Goal: Task Accomplishment & Management: Use online tool/utility

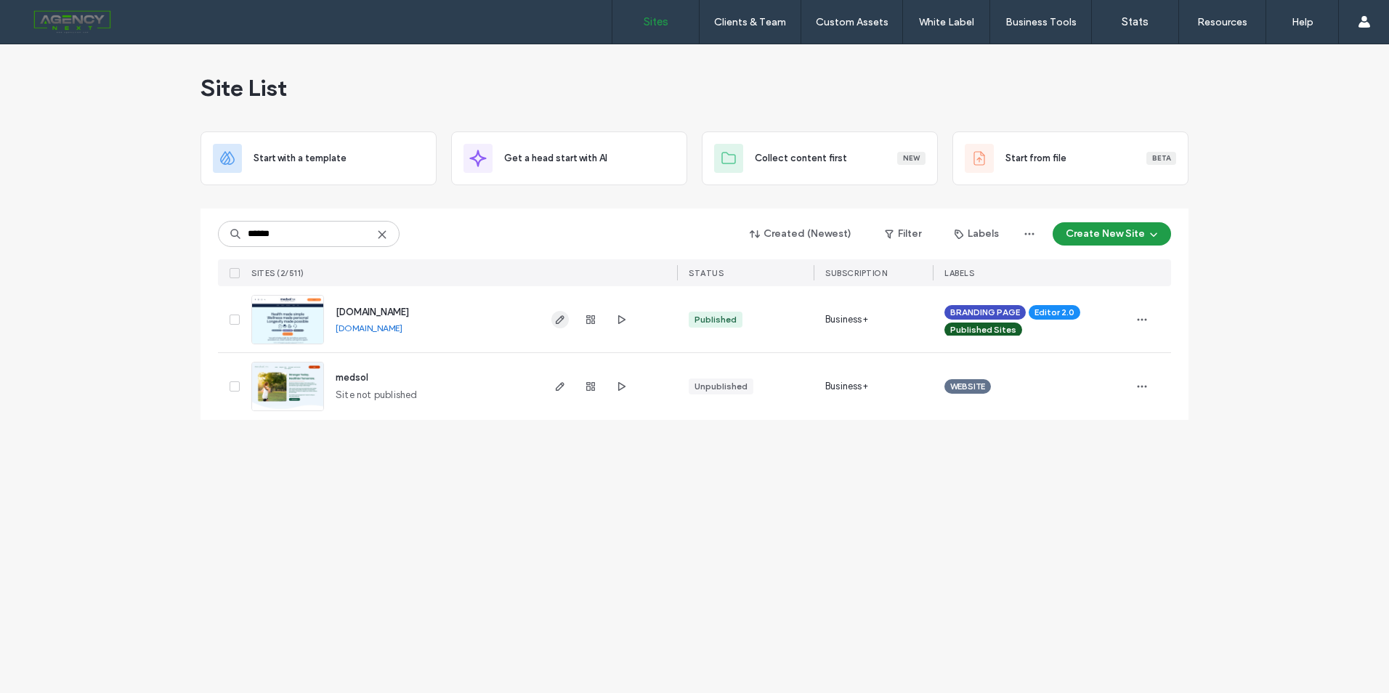
type input "******"
click at [562, 311] on span "button" at bounding box center [559, 319] width 17 height 17
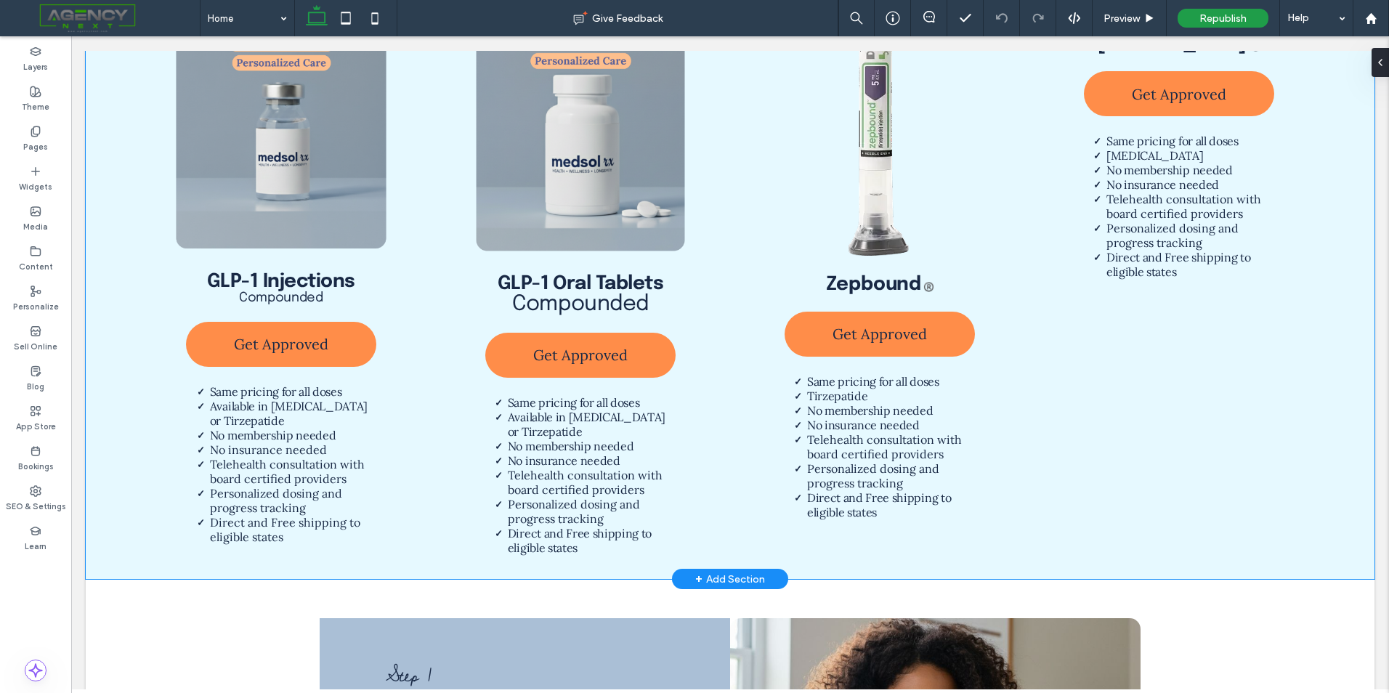
scroll to position [1444, 0]
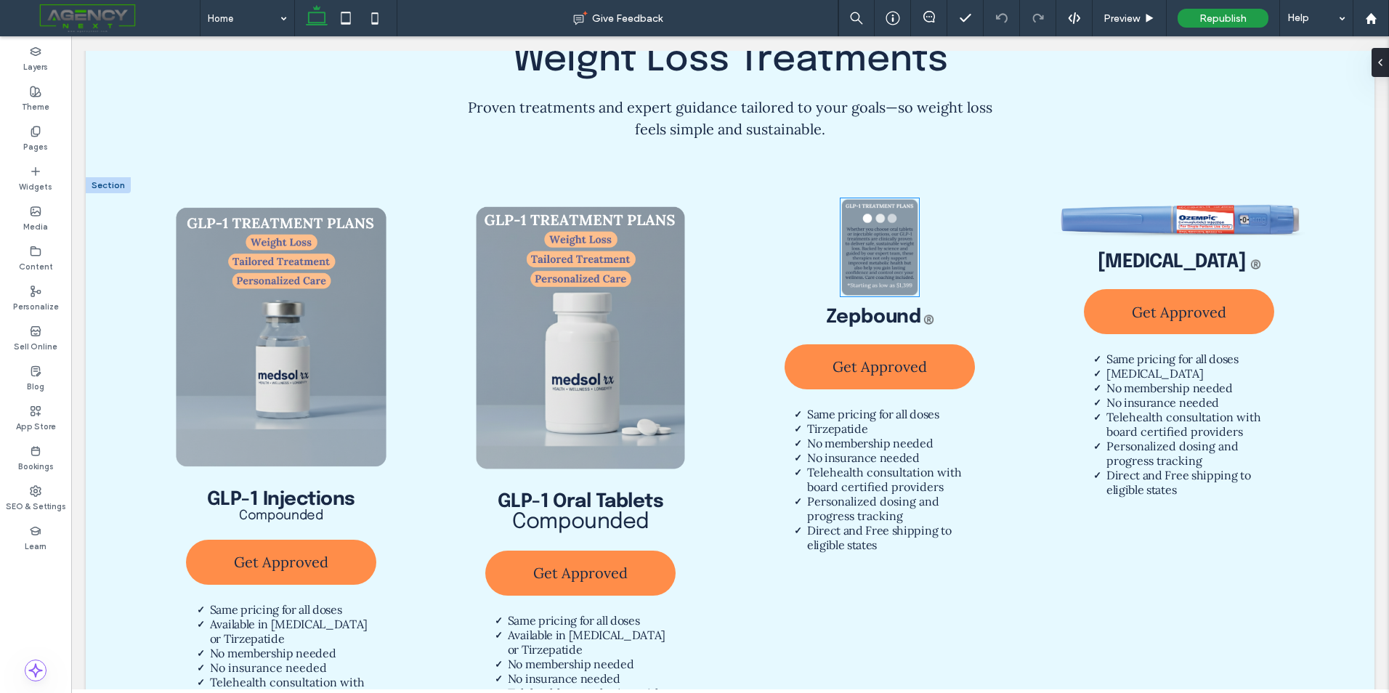
click at [886, 286] on img at bounding box center [880, 247] width 78 height 98
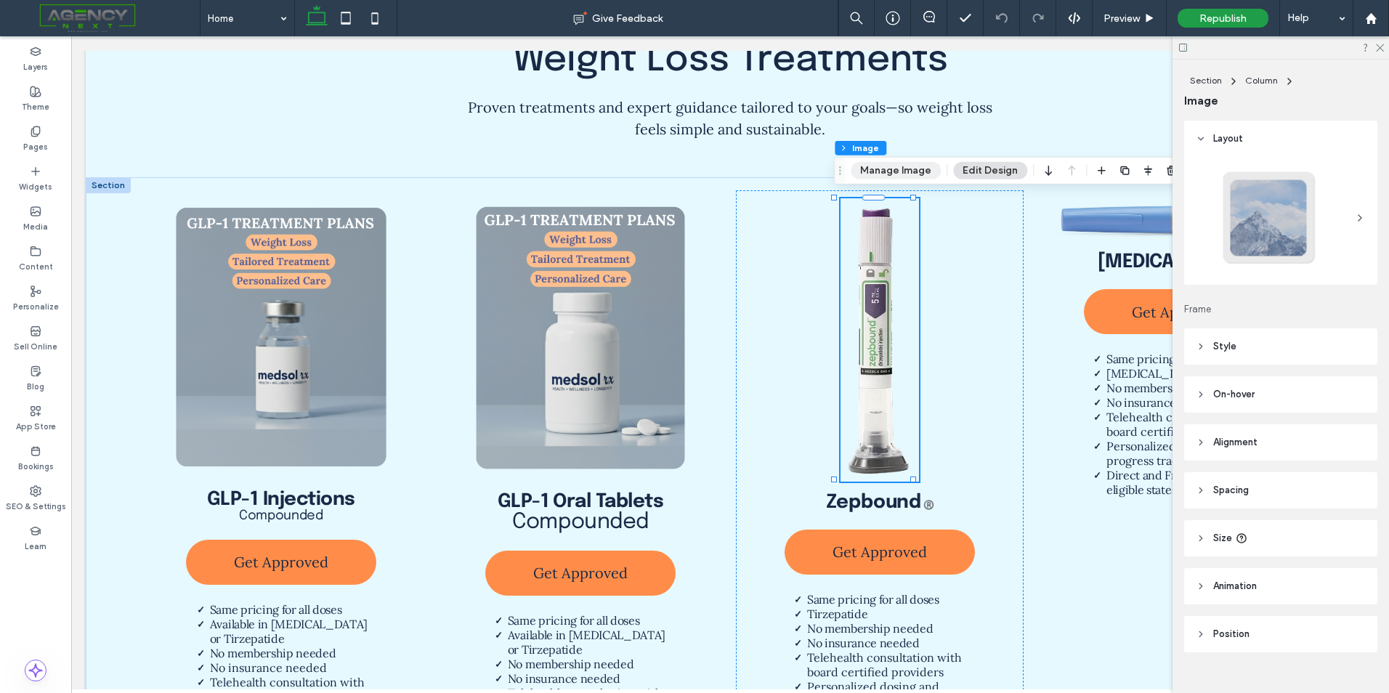
click at [880, 166] on button "Manage Image" at bounding box center [896, 170] width 90 height 17
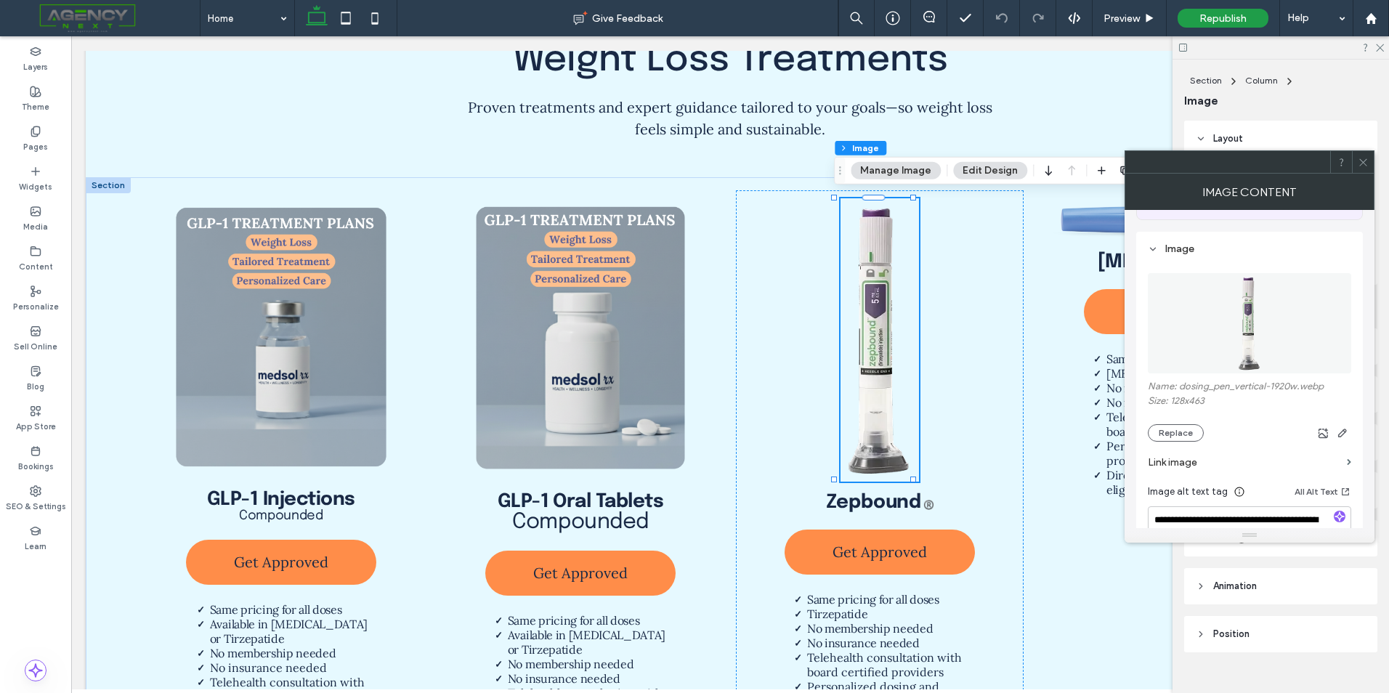
scroll to position [145, 0]
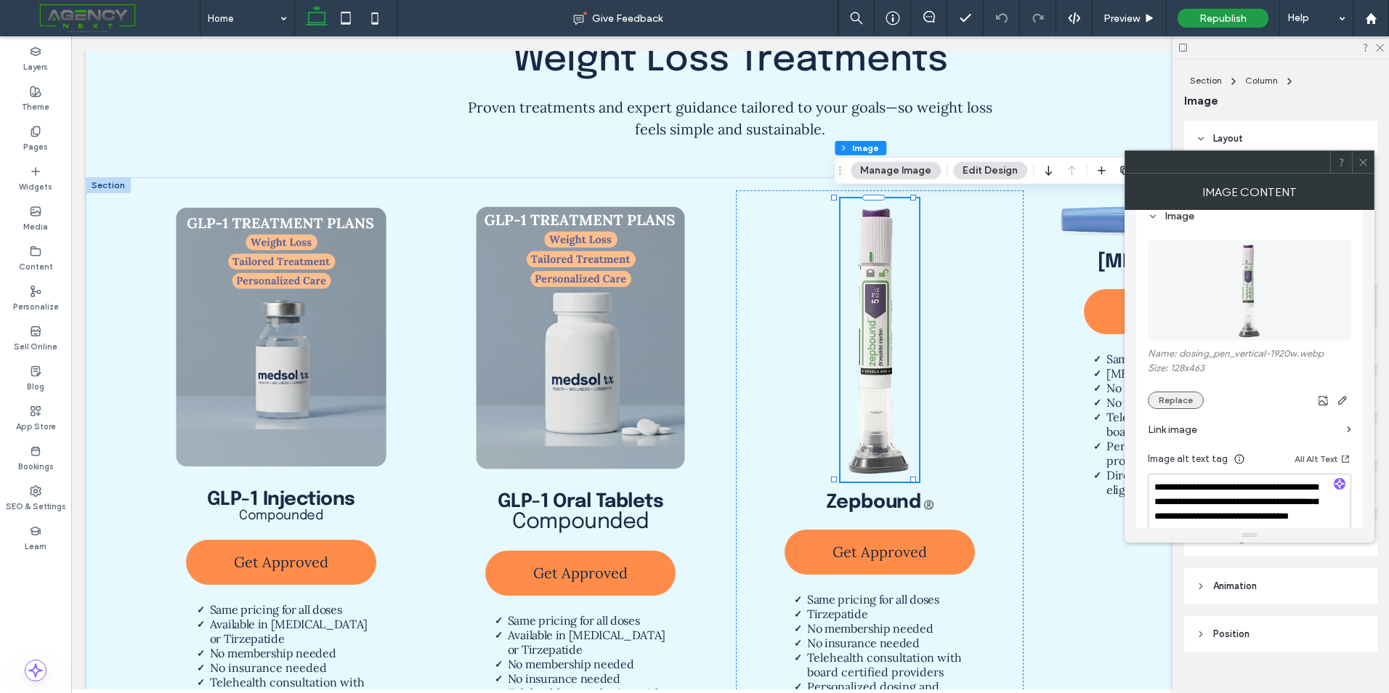
click at [1186, 398] on button "Replace" at bounding box center [1176, 400] width 56 height 17
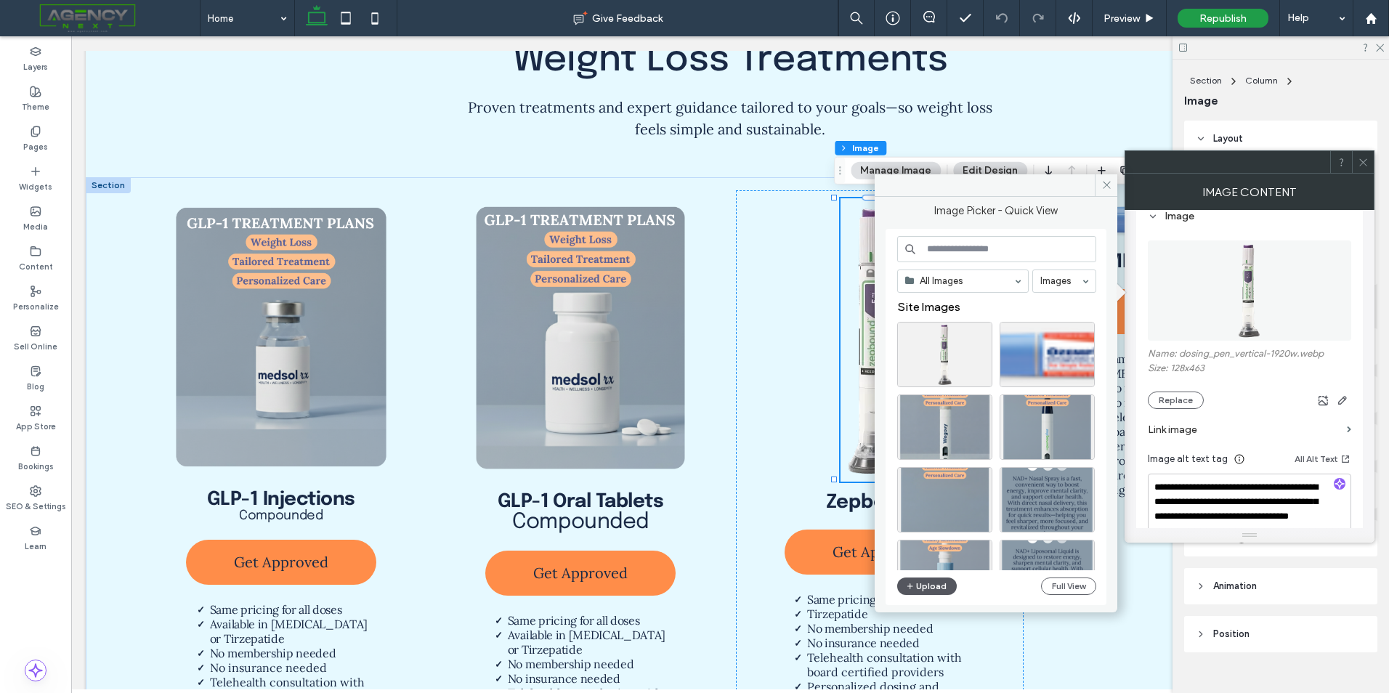
click at [925, 588] on button "Upload" at bounding box center [927, 586] width 60 height 17
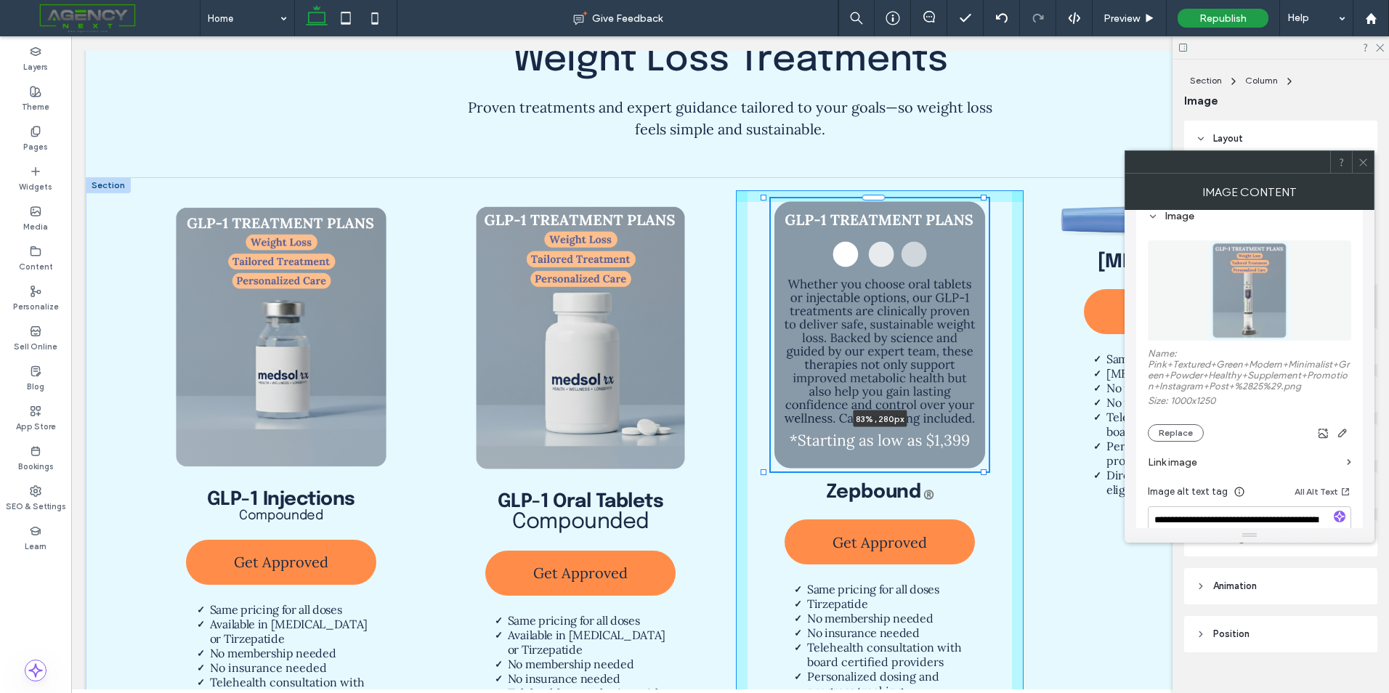
drag, startPoint x: 915, startPoint y: 292, endPoint x: 972, endPoint y: 387, distance: 110.1
click at [972, 387] on div "GLP-1 Injections Compounded Get Approved Same pricing for all doses Available i…" at bounding box center [730, 487] width 1289 height 620
type input "**"
type input "****"
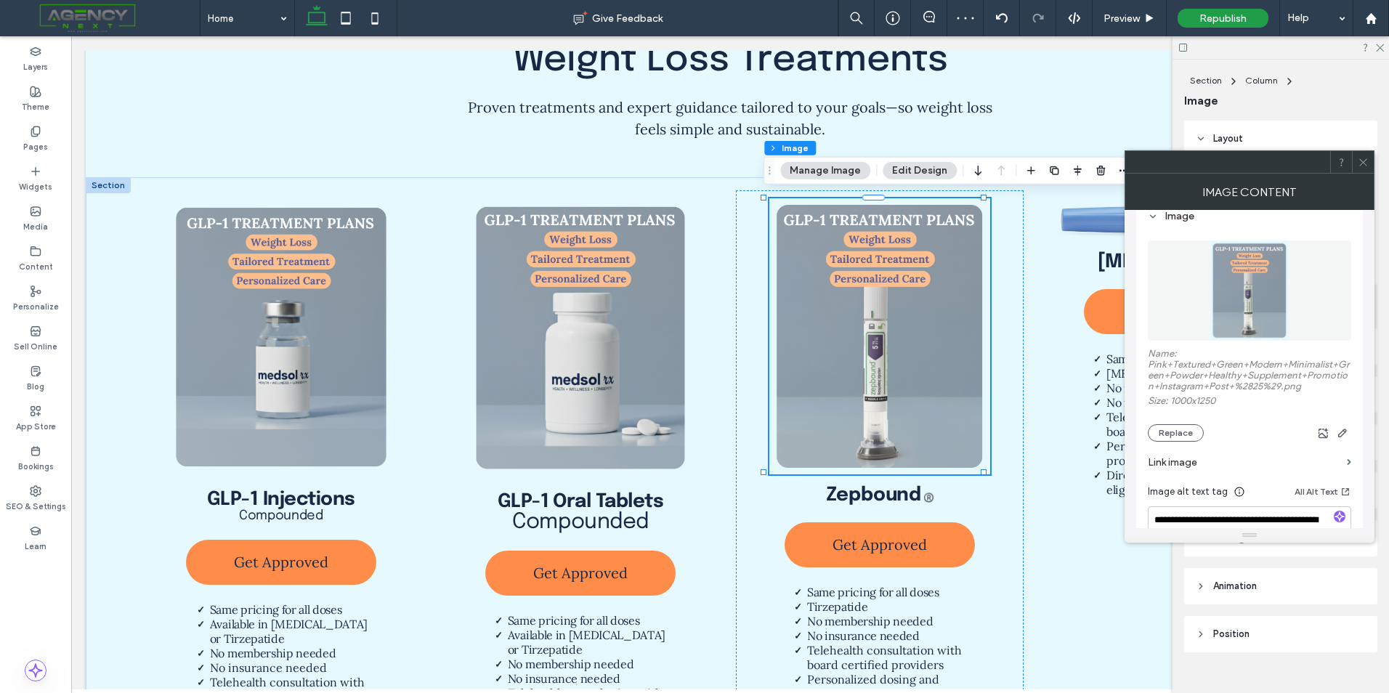
click at [1362, 163] on icon at bounding box center [1363, 162] width 11 height 11
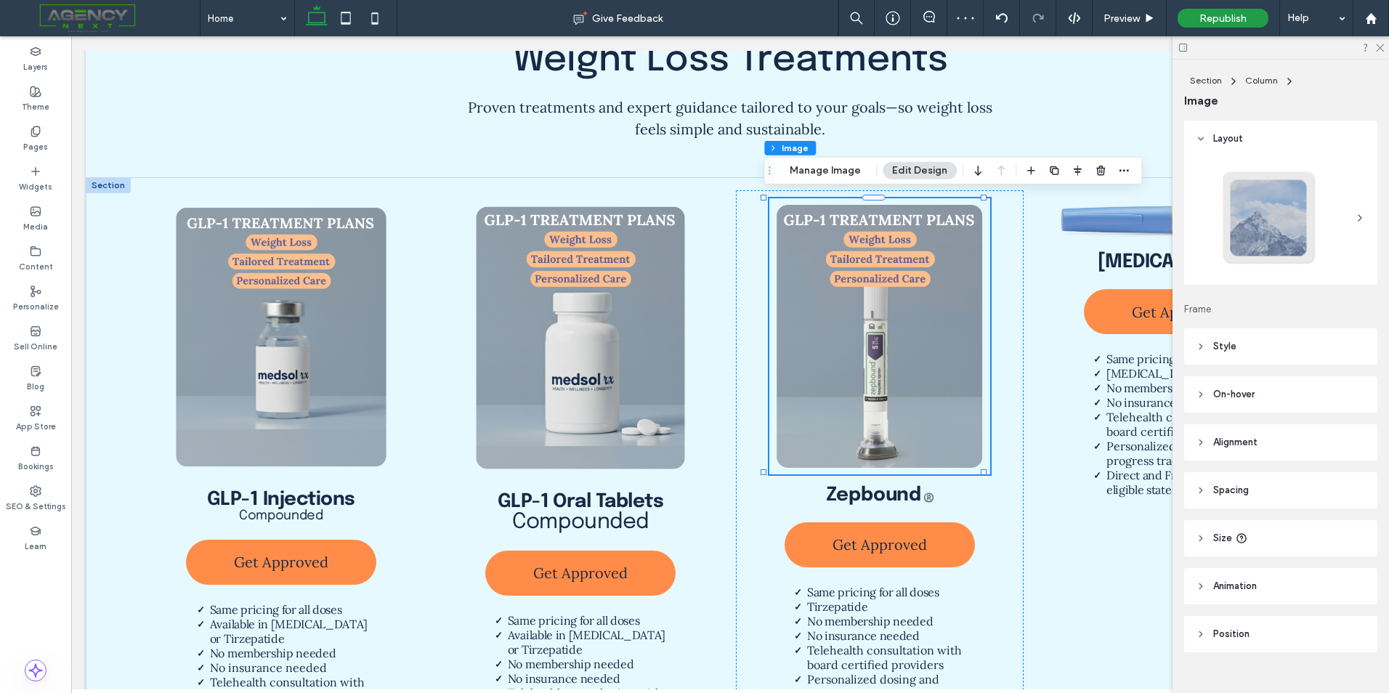
click at [1378, 41] on div at bounding box center [1281, 47] width 217 height 23
click at [1380, 45] on icon at bounding box center [1379, 46] width 9 height 9
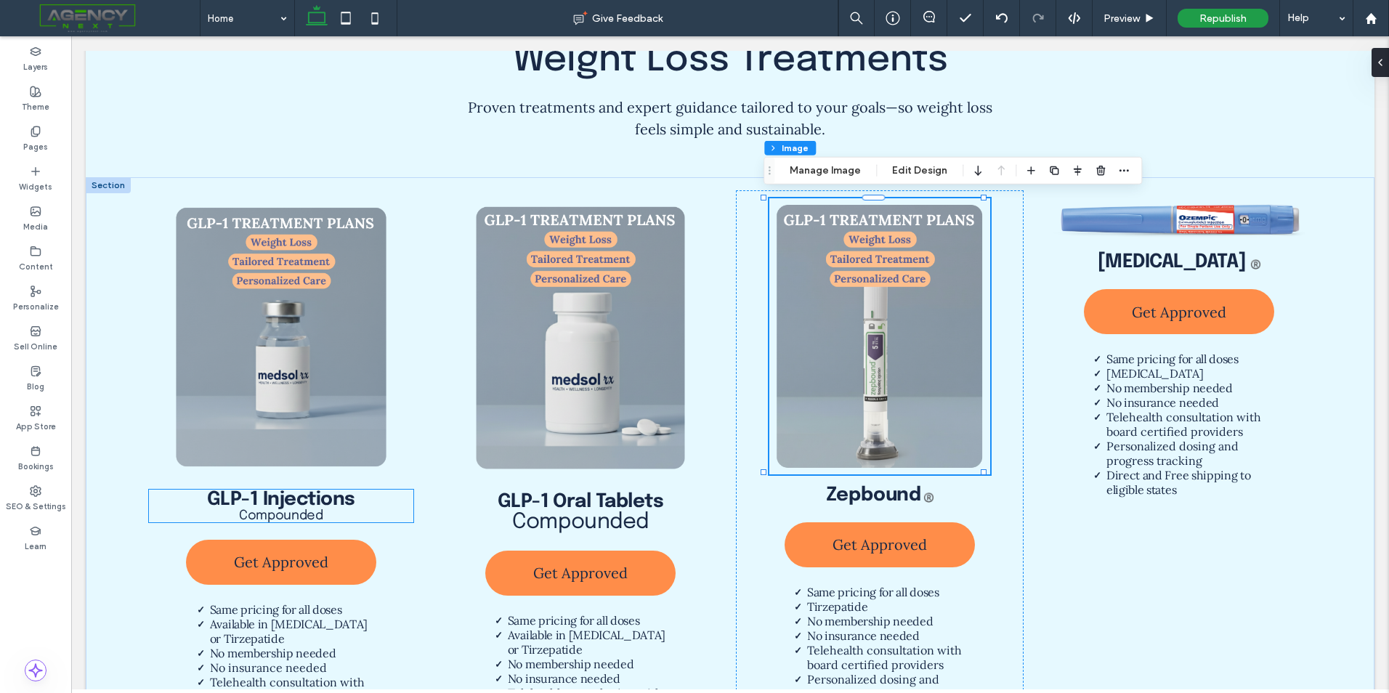
click at [326, 503] on strong "GLP-1 Injections" at bounding box center [281, 500] width 148 height 20
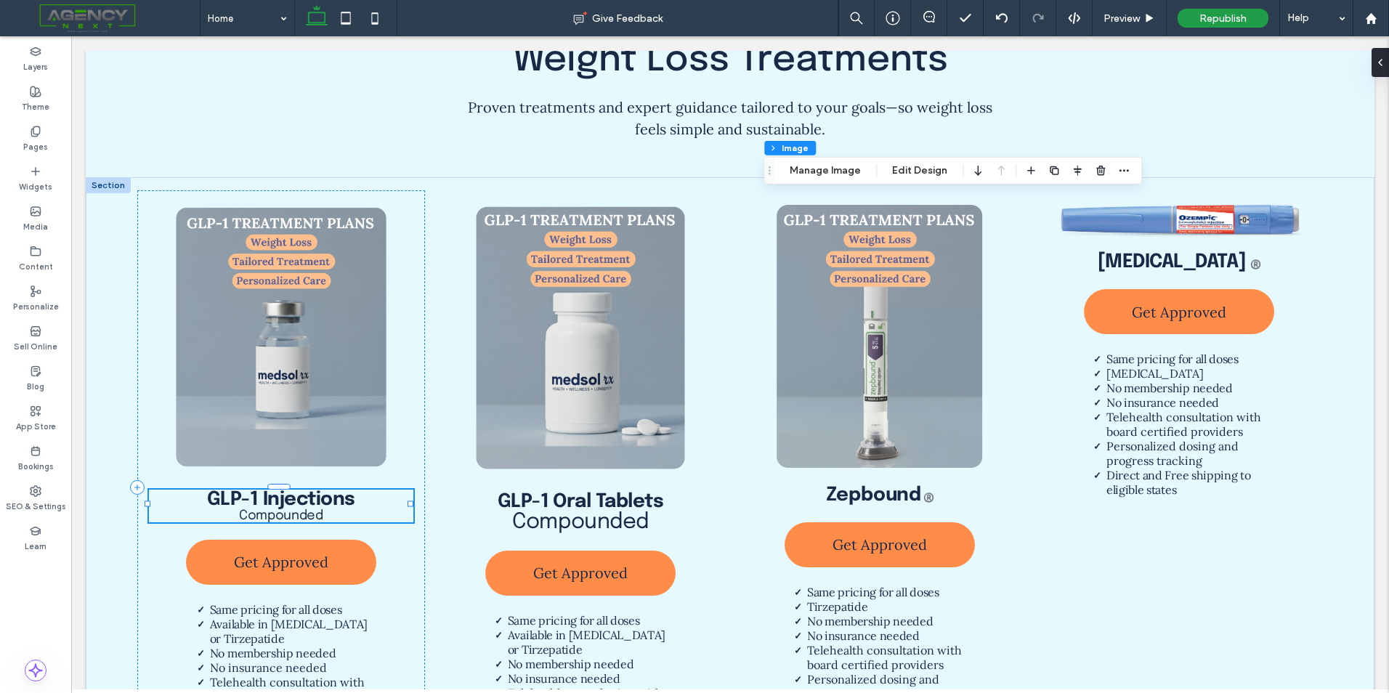
click at [326, 503] on div "GLP-1 Injections Compounded" at bounding box center [281, 506] width 264 height 33
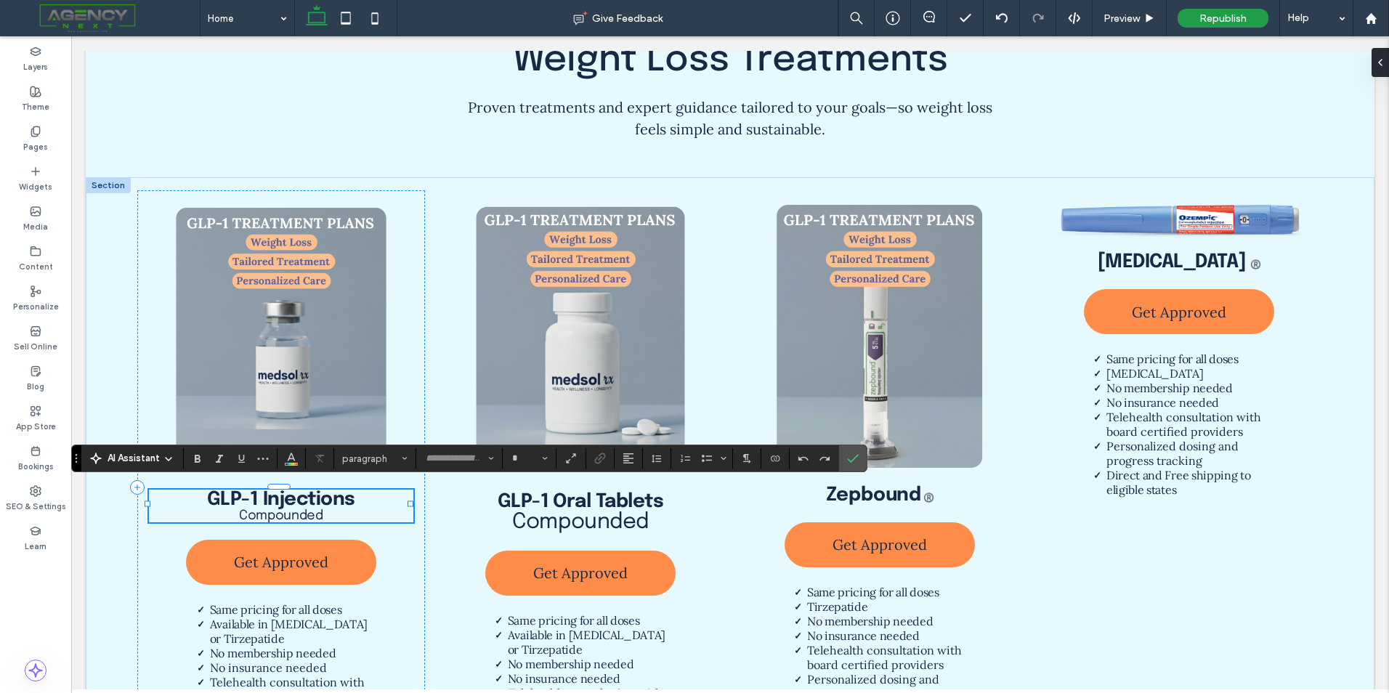
type input "********"
click at [289, 511] on span "**********" at bounding box center [281, 517] width 51 height 13
type input "**"
drag, startPoint x: 322, startPoint y: 511, endPoint x: 215, endPoint y: 514, distance: 106.8
click at [215, 514] on h4 "**********" at bounding box center [281, 517] width 264 height 15
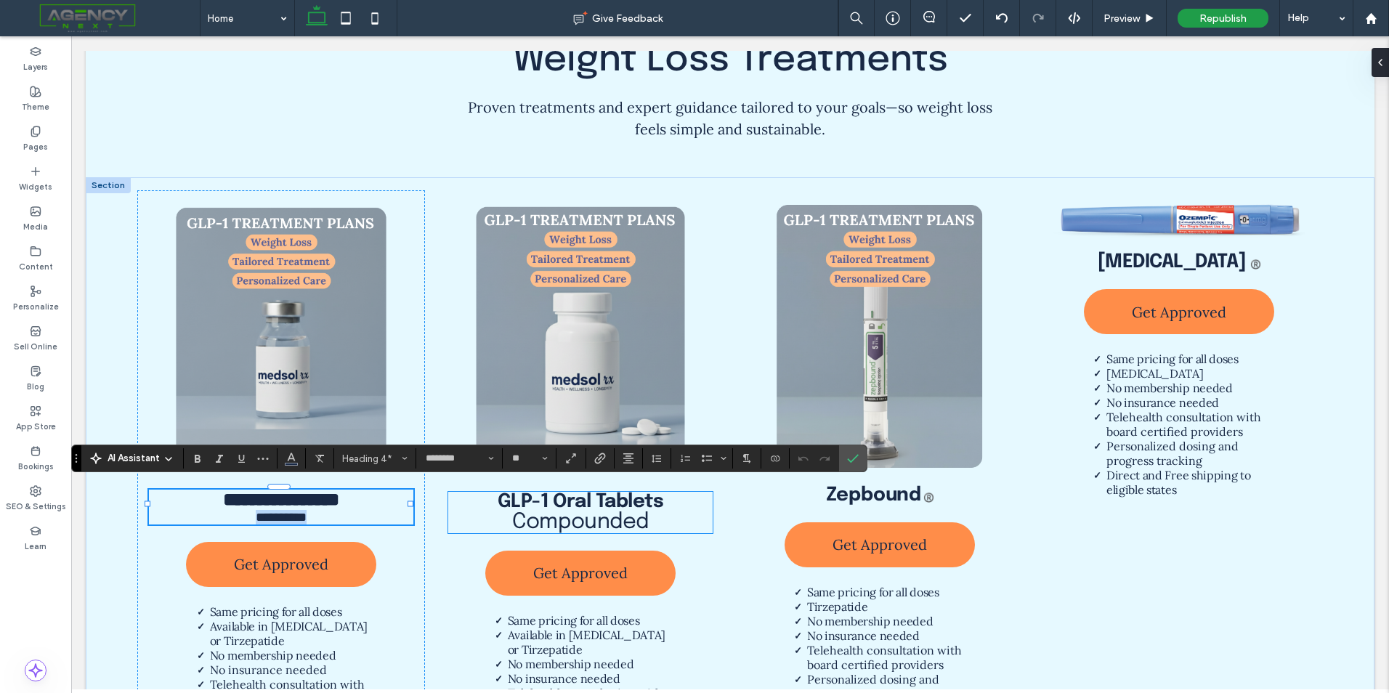
click at [584, 511] on span "Compounded" at bounding box center [580, 522] width 136 height 22
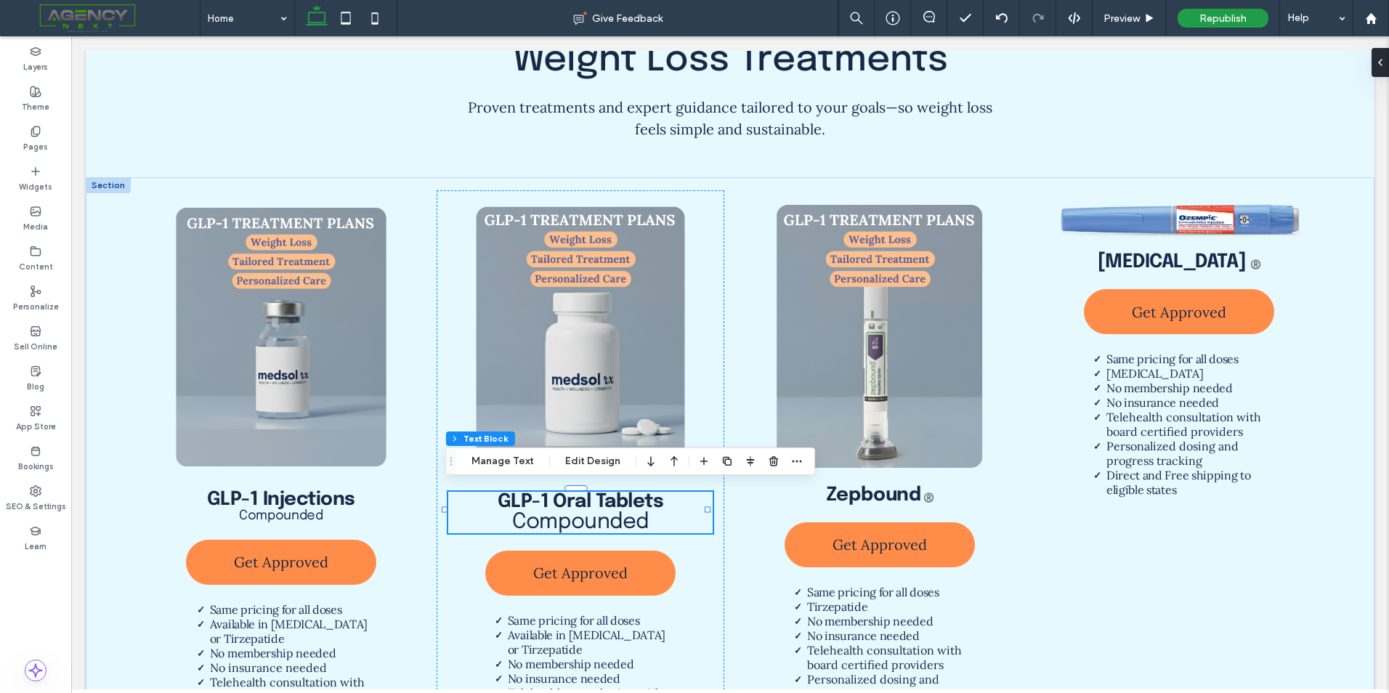
click at [584, 505] on div "GLP-1 Oral Tablets Compounded" at bounding box center [580, 512] width 264 height 41
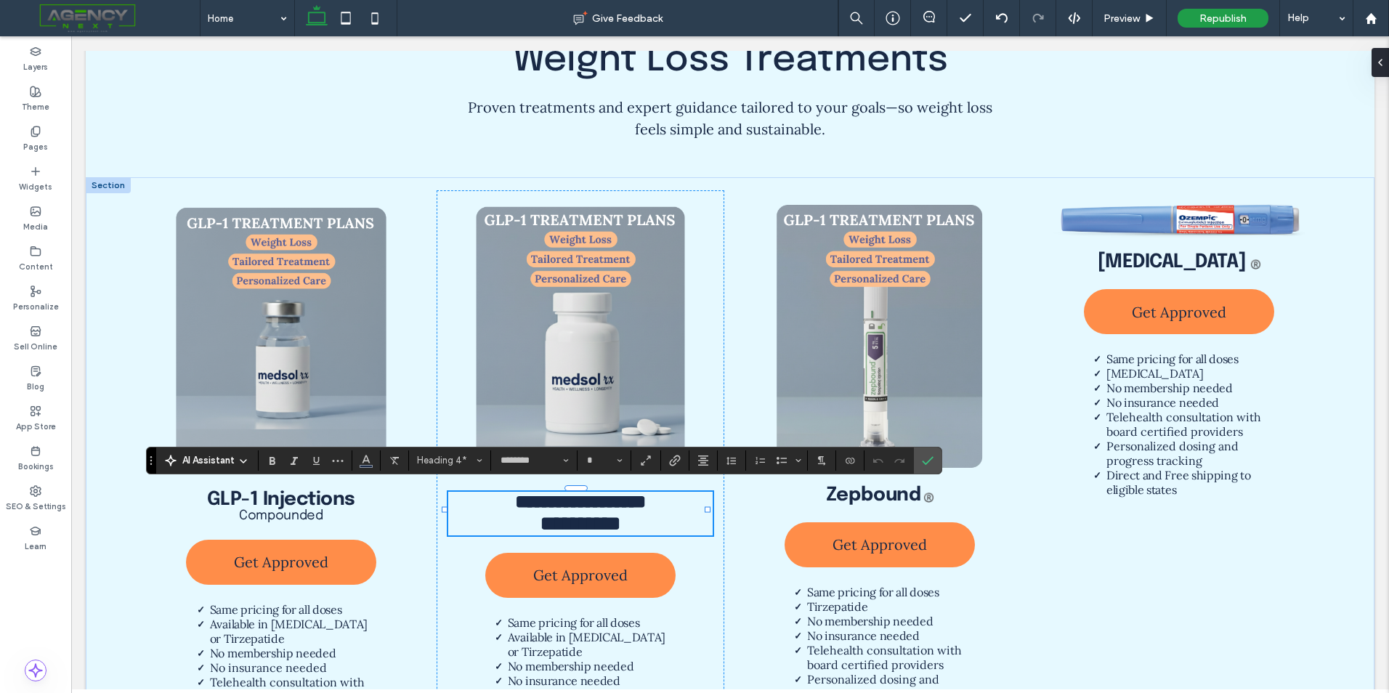
click at [621, 514] on span "**********" at bounding box center [580, 523] width 81 height 21
type input "**"
drag, startPoint x: 655, startPoint y: 516, endPoint x: 453, endPoint y: 522, distance: 202.8
click at [453, 522] on h4 "**********" at bounding box center [580, 523] width 264 height 23
click at [623, 452] on span "Size" at bounding box center [620, 460] width 6 height 19
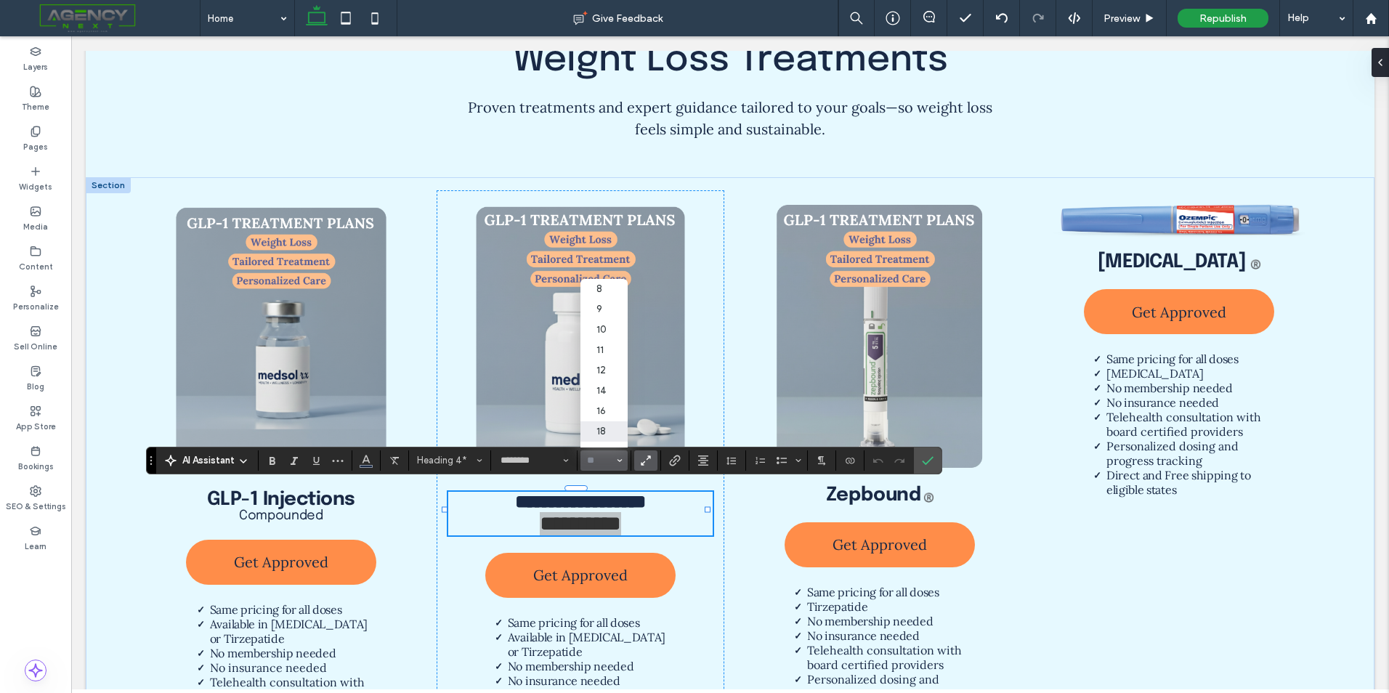
click at [607, 432] on label "18" at bounding box center [603, 431] width 46 height 20
type input "**"
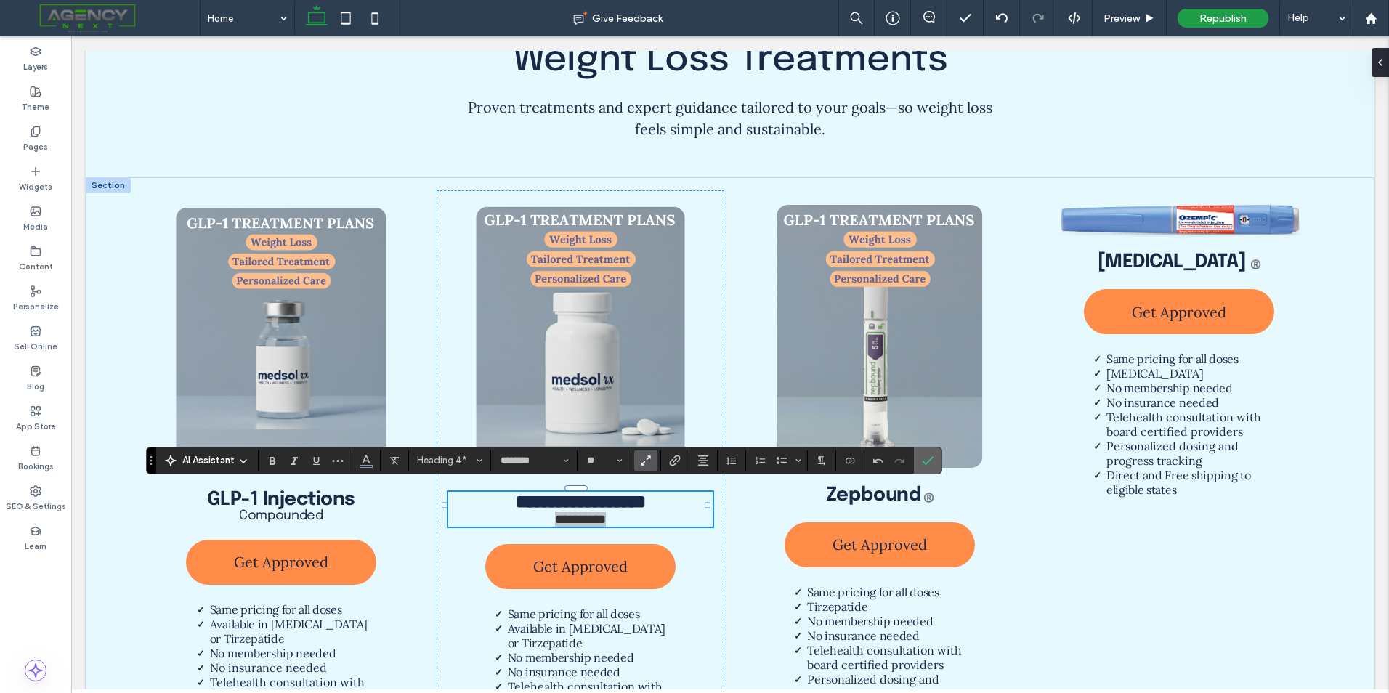
click at [931, 464] on icon "Confirm" at bounding box center [928, 461] width 12 height 12
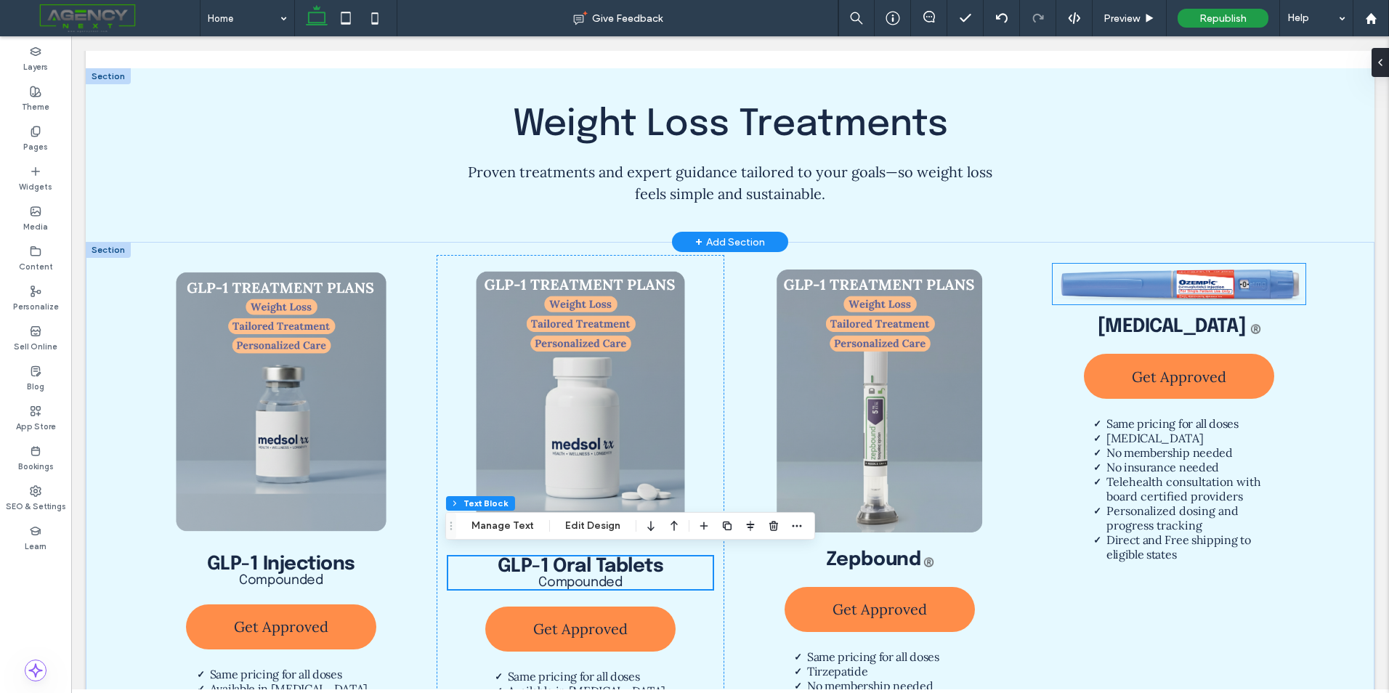
scroll to position [1372, 0]
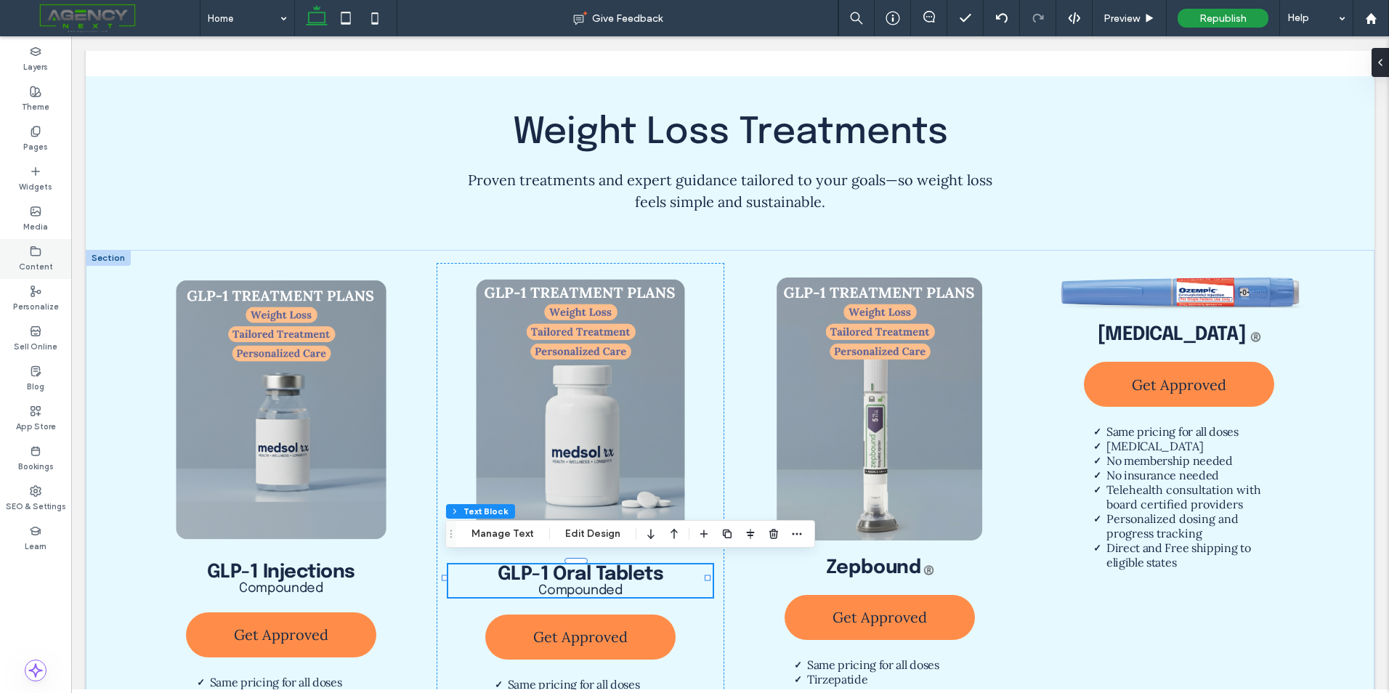
click at [47, 241] on div "Content" at bounding box center [35, 259] width 71 height 40
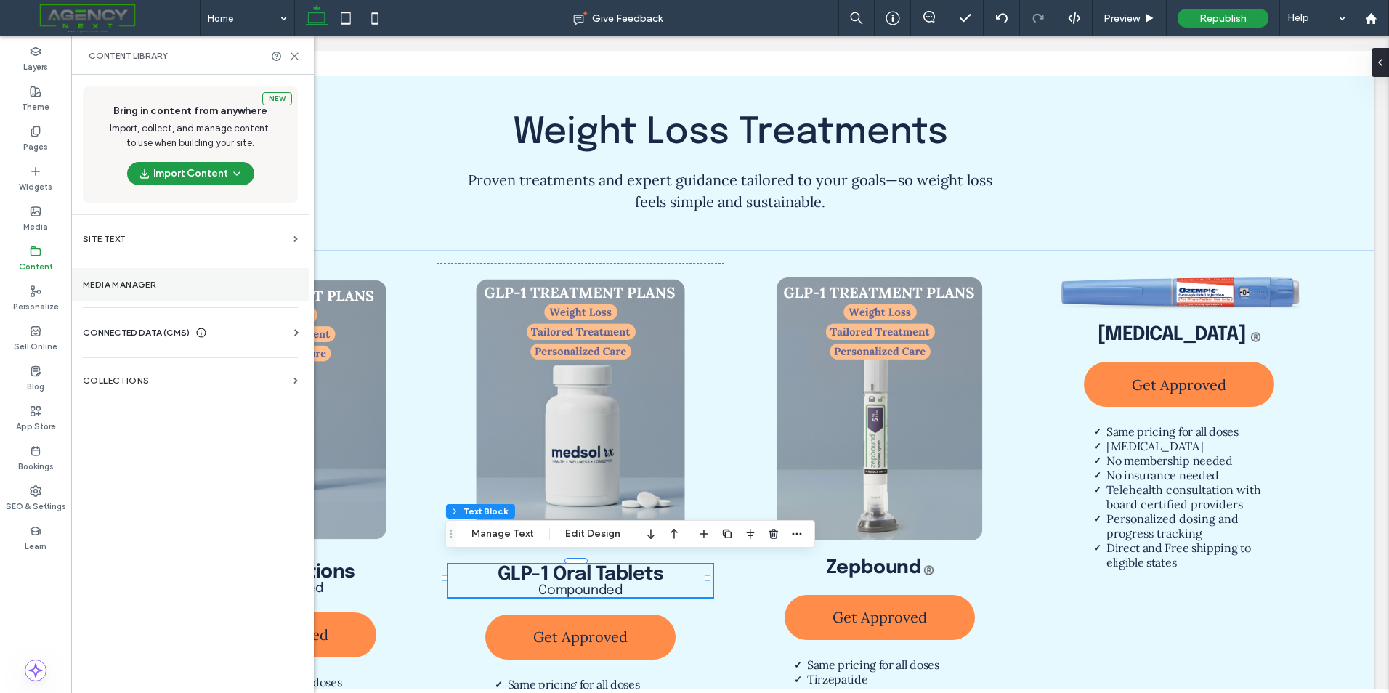
click at [262, 281] on label "Media Manager" at bounding box center [190, 285] width 215 height 10
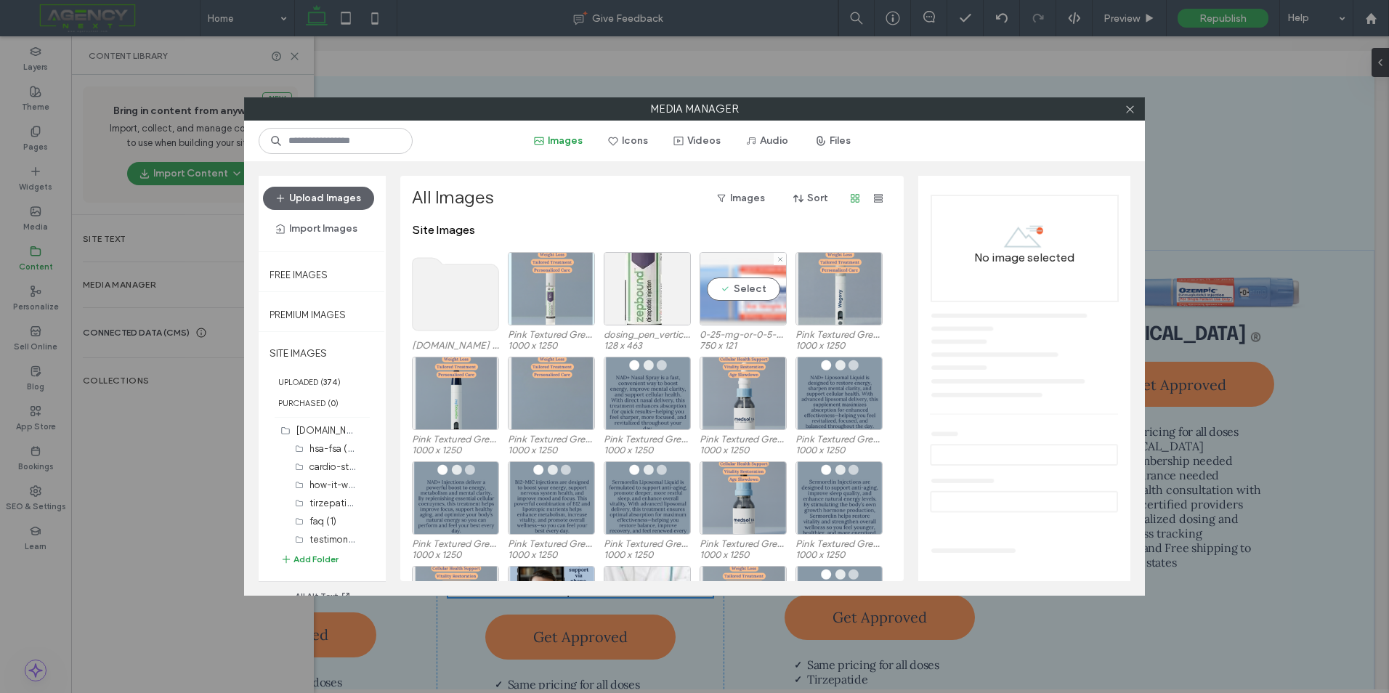
click at [748, 291] on div "Select" at bounding box center [743, 288] width 87 height 73
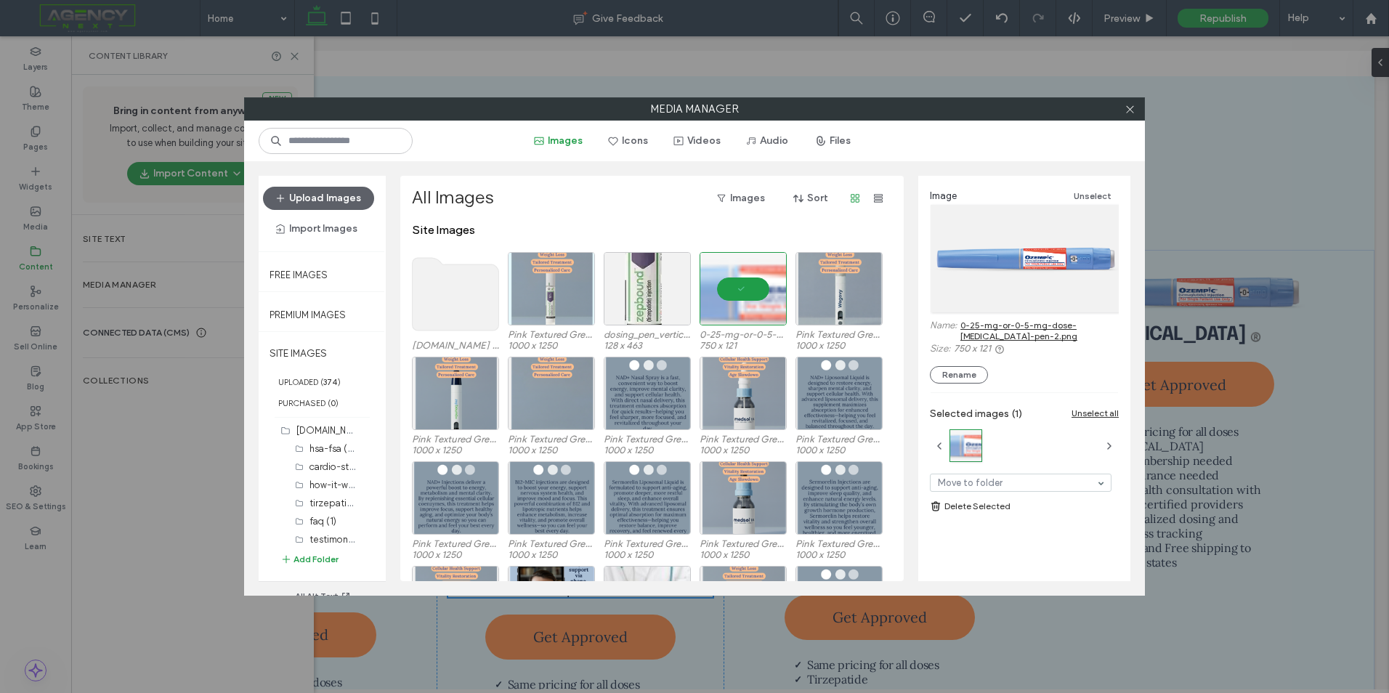
click at [1056, 323] on link "0-25-mg-or-0-5-mg-dose-[MEDICAL_DATA]-pen-2.png" at bounding box center [1039, 331] width 158 height 22
click at [327, 195] on button "Upload Images" at bounding box center [318, 198] width 111 height 23
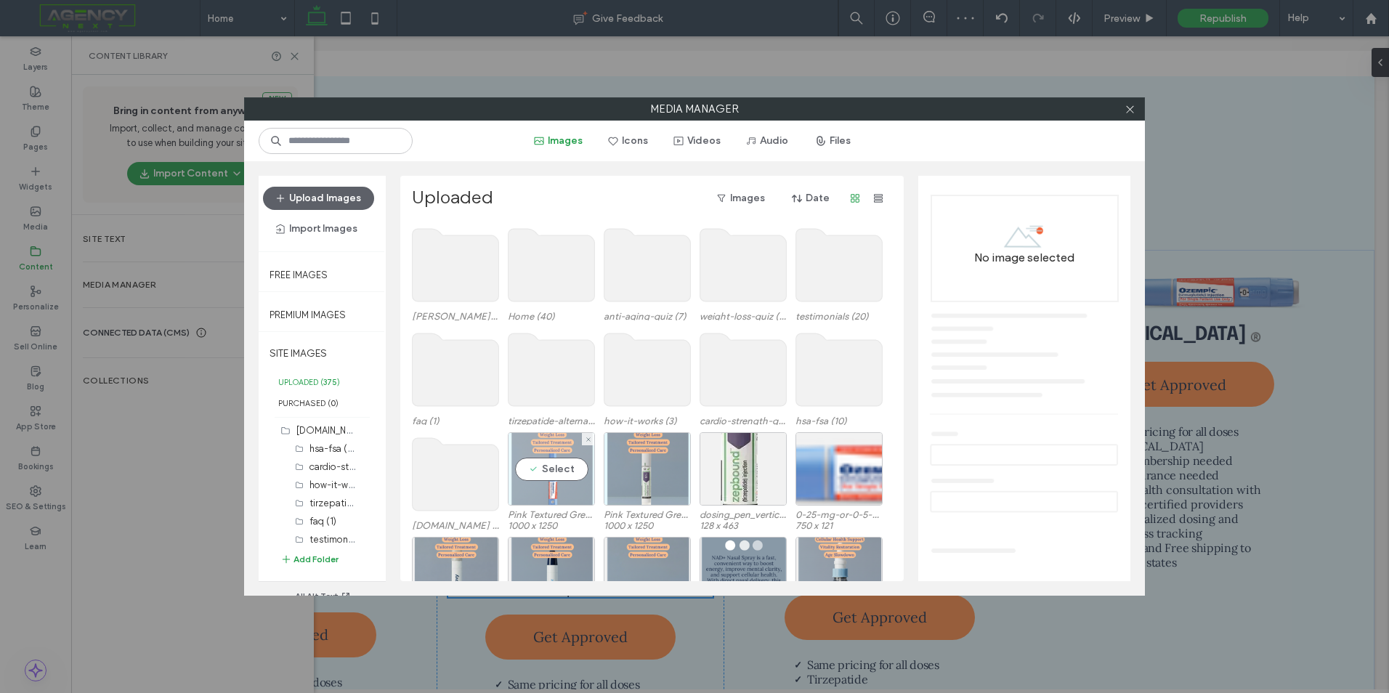
click at [557, 474] on div "Select" at bounding box center [551, 468] width 87 height 73
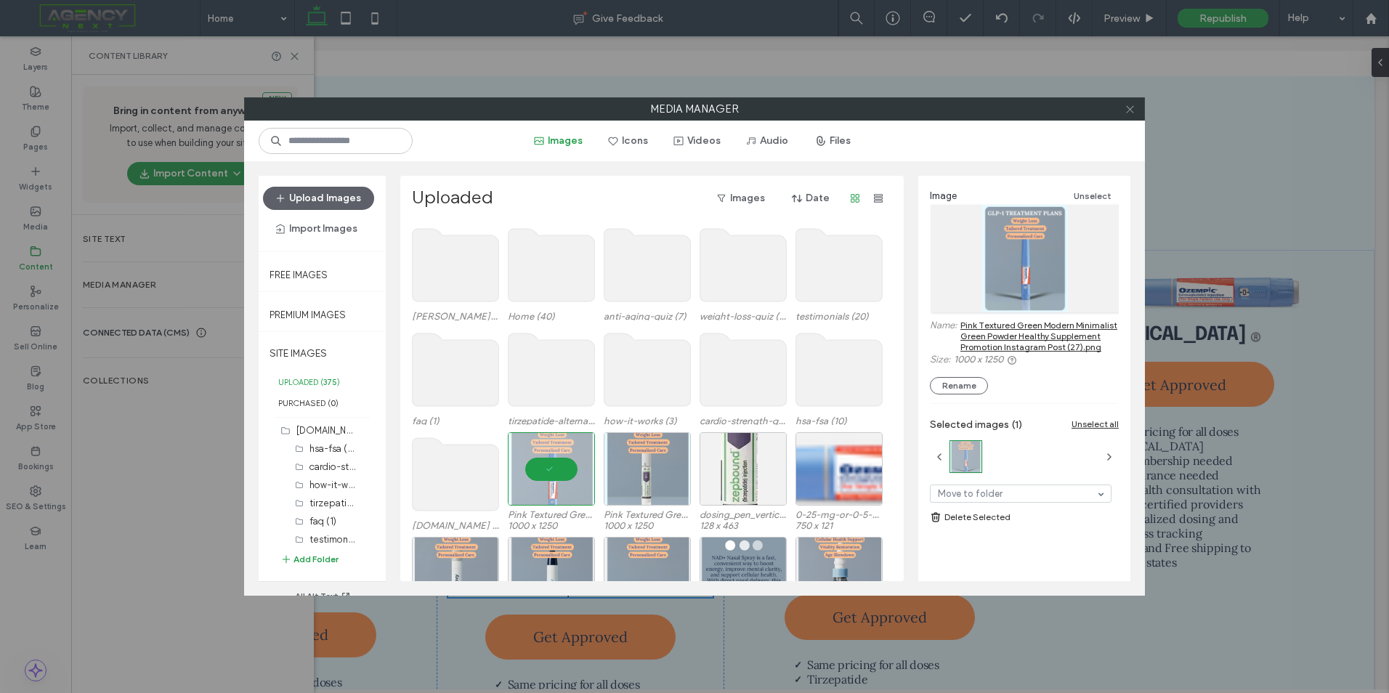
click at [1125, 104] on icon at bounding box center [1130, 109] width 11 height 11
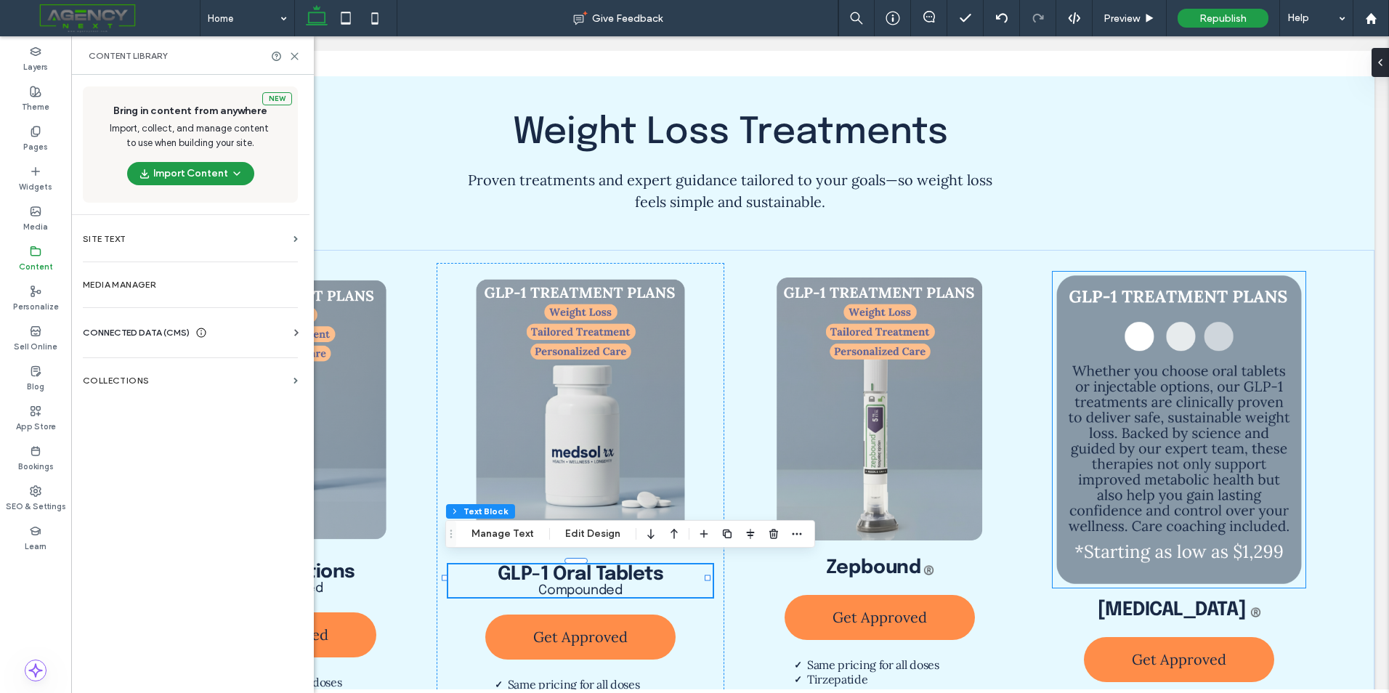
click at [1169, 297] on img at bounding box center [1179, 430] width 253 height 316
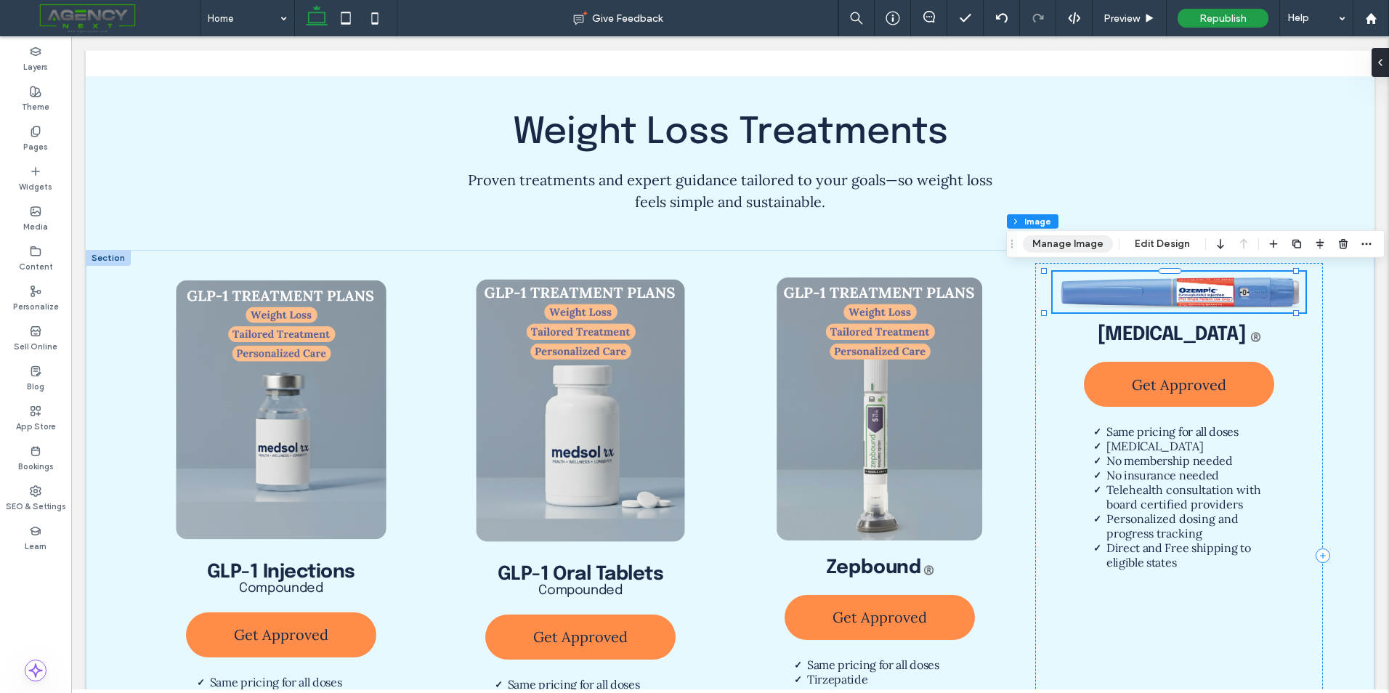
click at [1067, 235] on button "Manage Image" at bounding box center [1068, 243] width 90 height 17
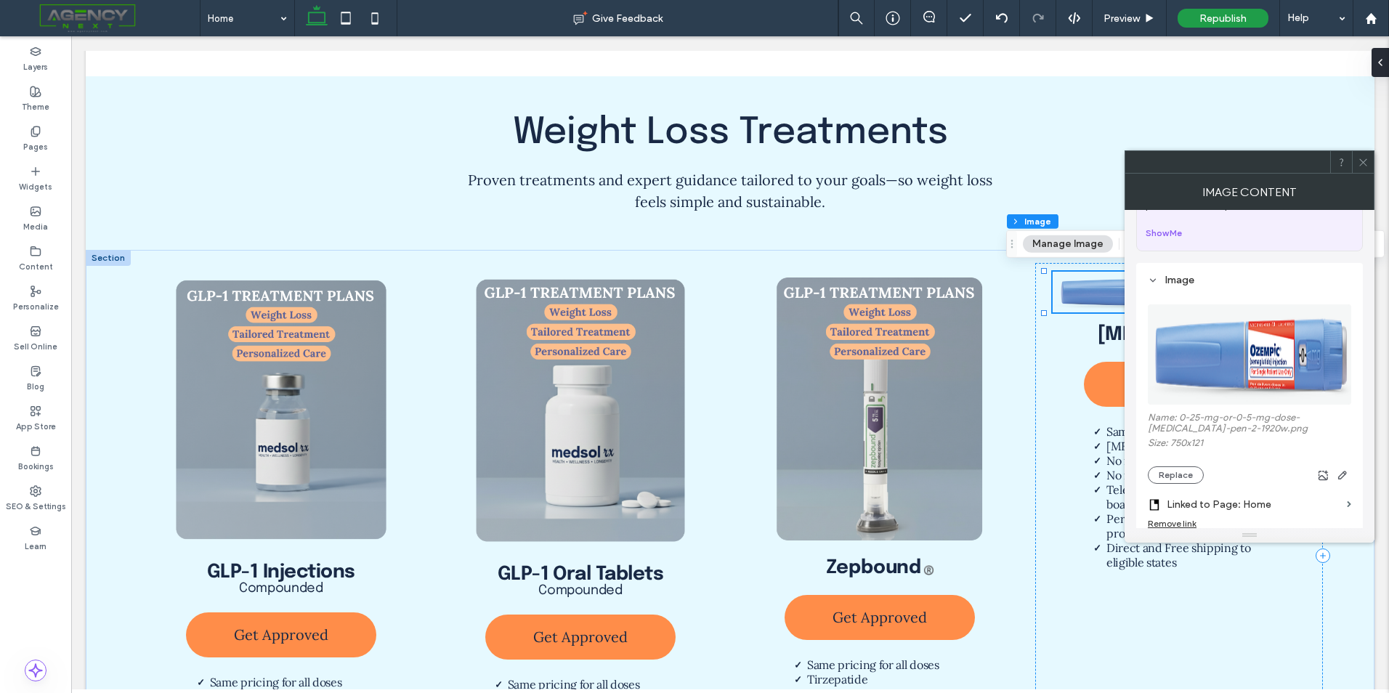
scroll to position [145, 0]
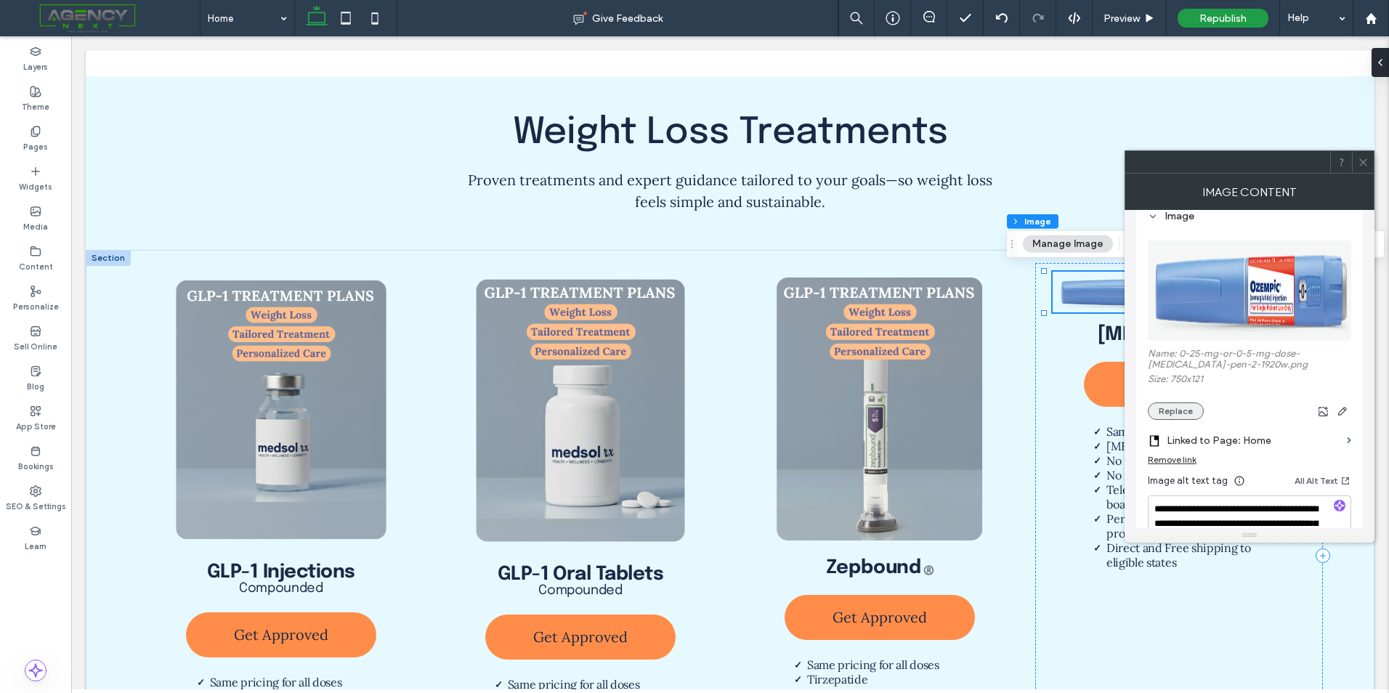
click at [1196, 410] on button "Replace" at bounding box center [1176, 410] width 56 height 17
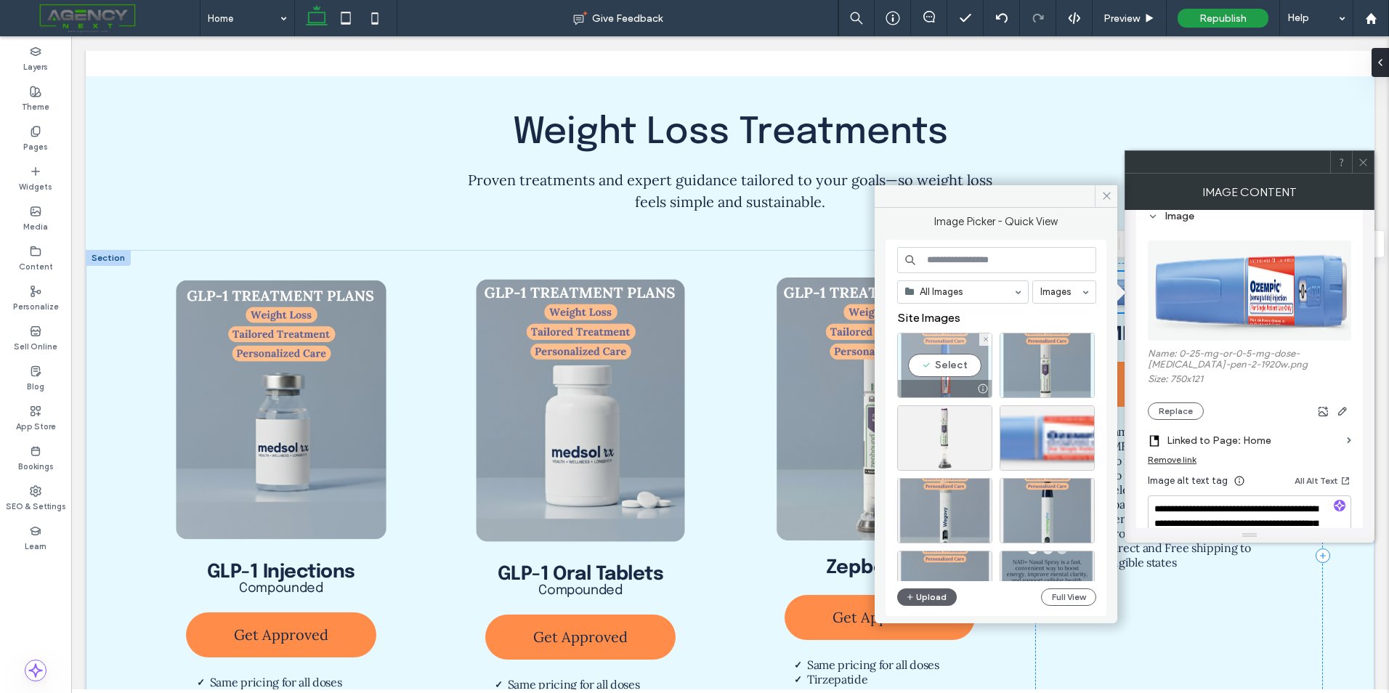
click at [910, 356] on div "Select" at bounding box center [944, 365] width 95 height 65
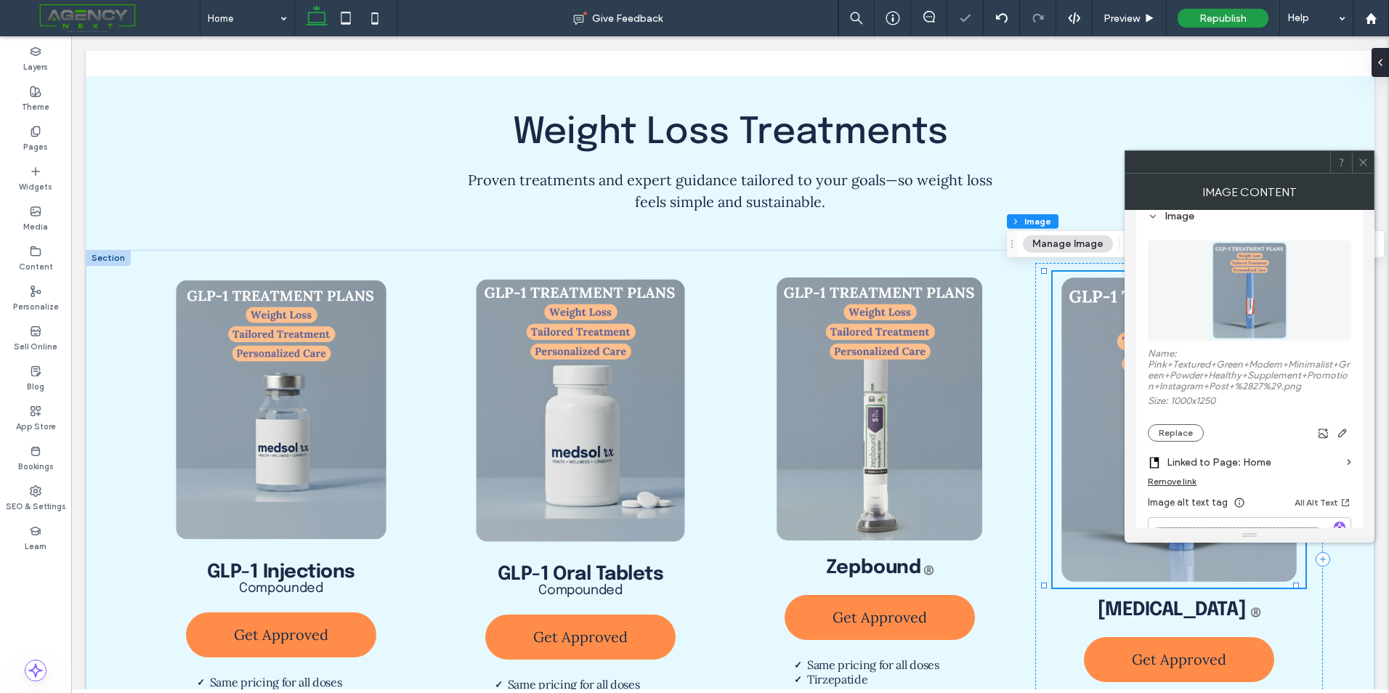
click at [1368, 158] on icon at bounding box center [1363, 162] width 11 height 11
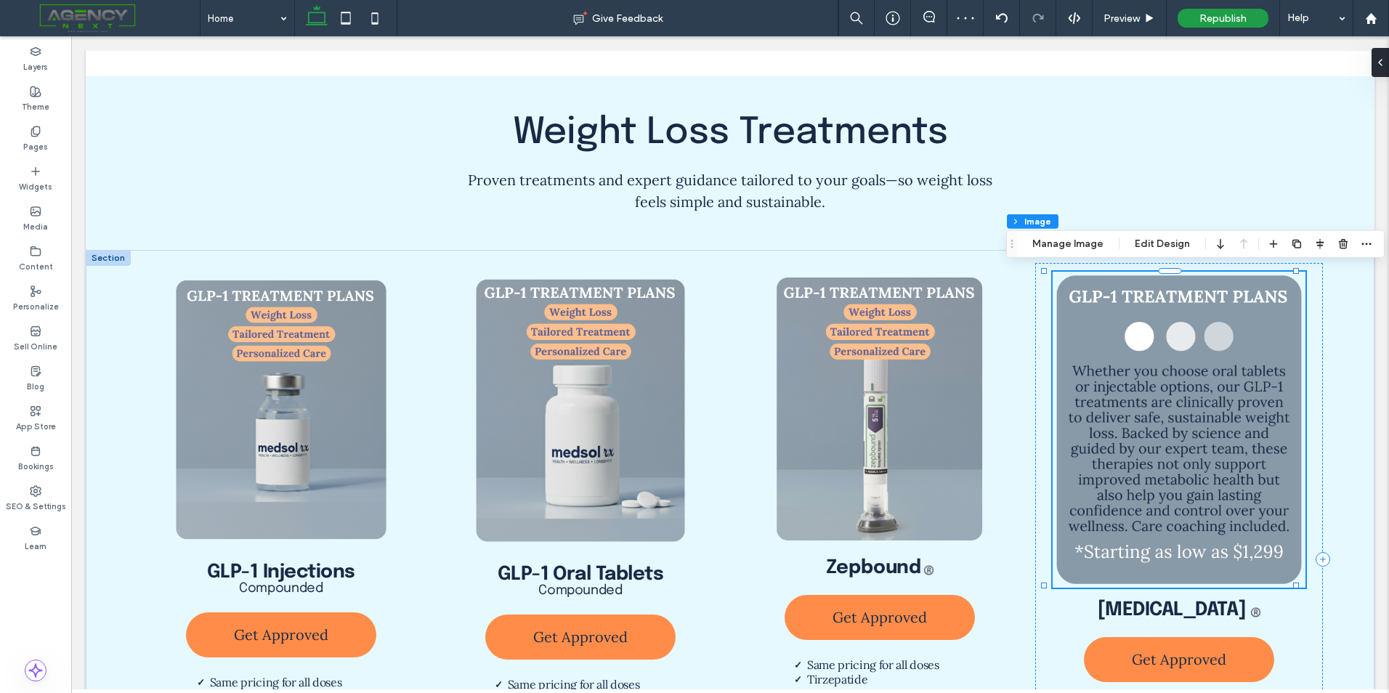
click at [1205, 438] on img at bounding box center [1179, 430] width 253 height 316
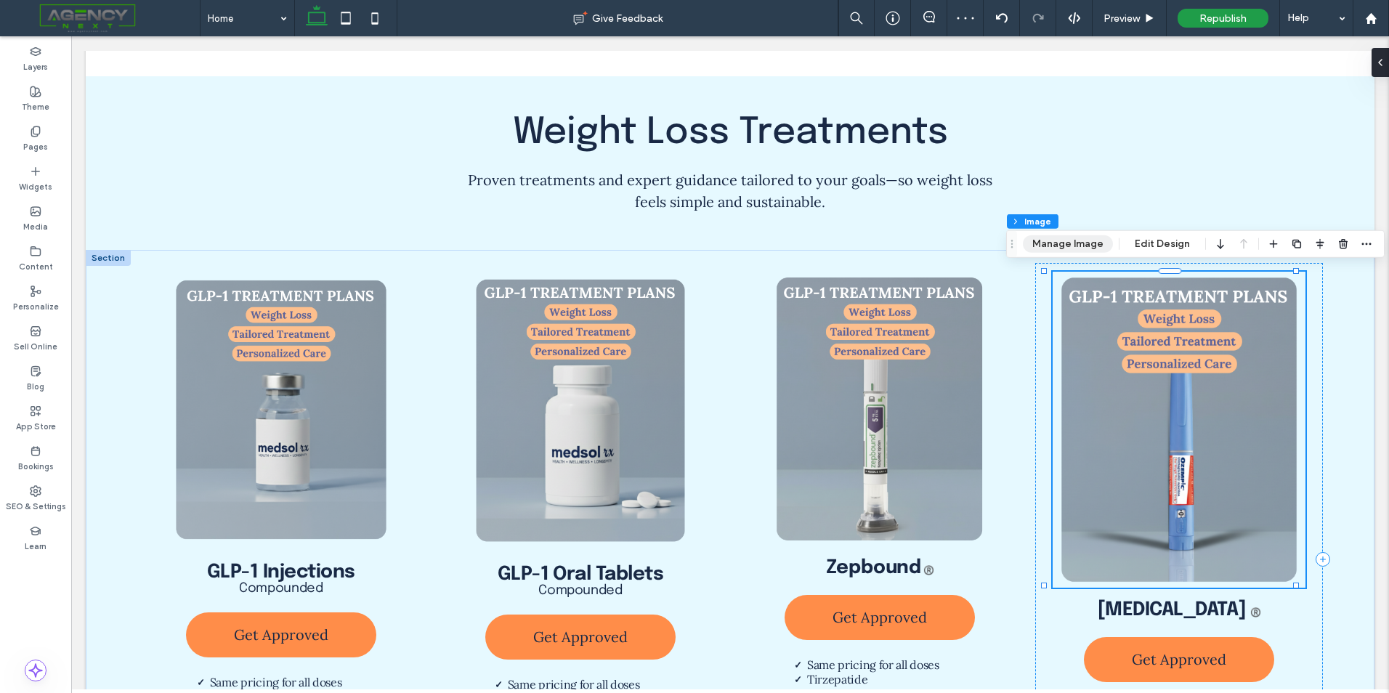
click at [1085, 239] on button "Manage Image" at bounding box center [1068, 243] width 90 height 17
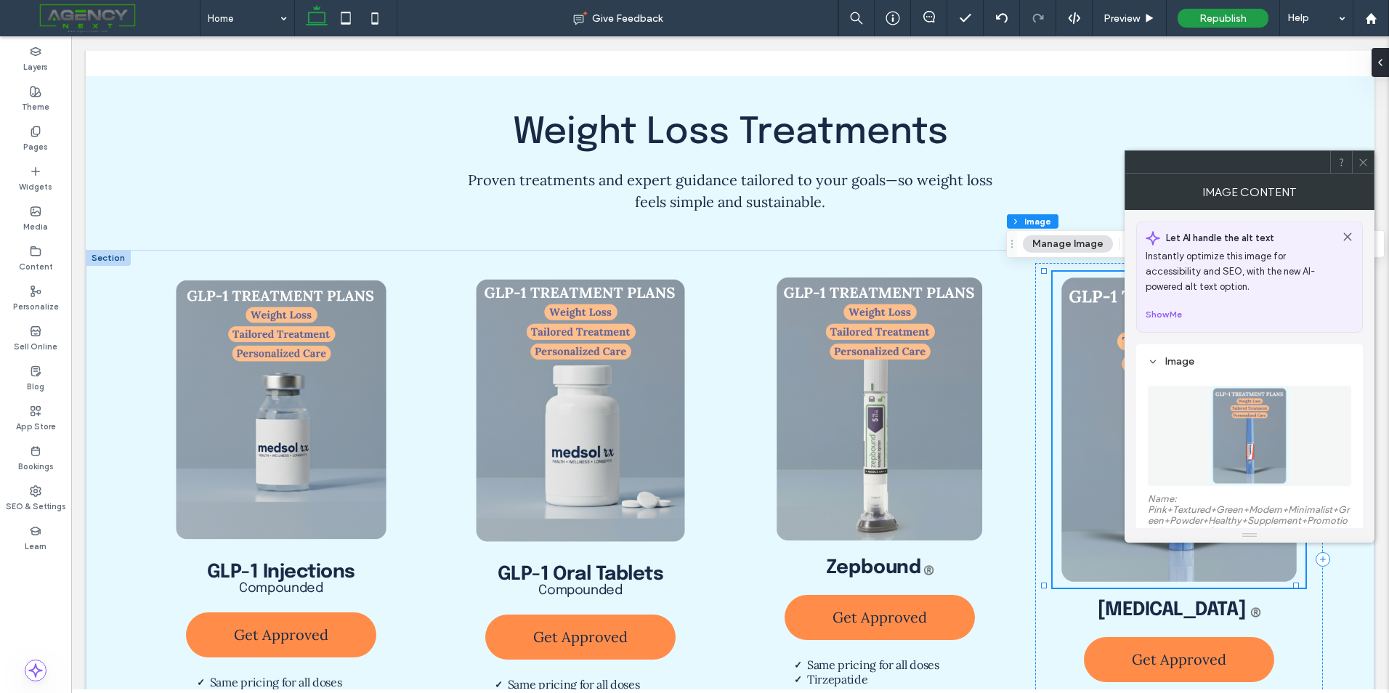
click at [1365, 167] on icon at bounding box center [1363, 162] width 11 height 11
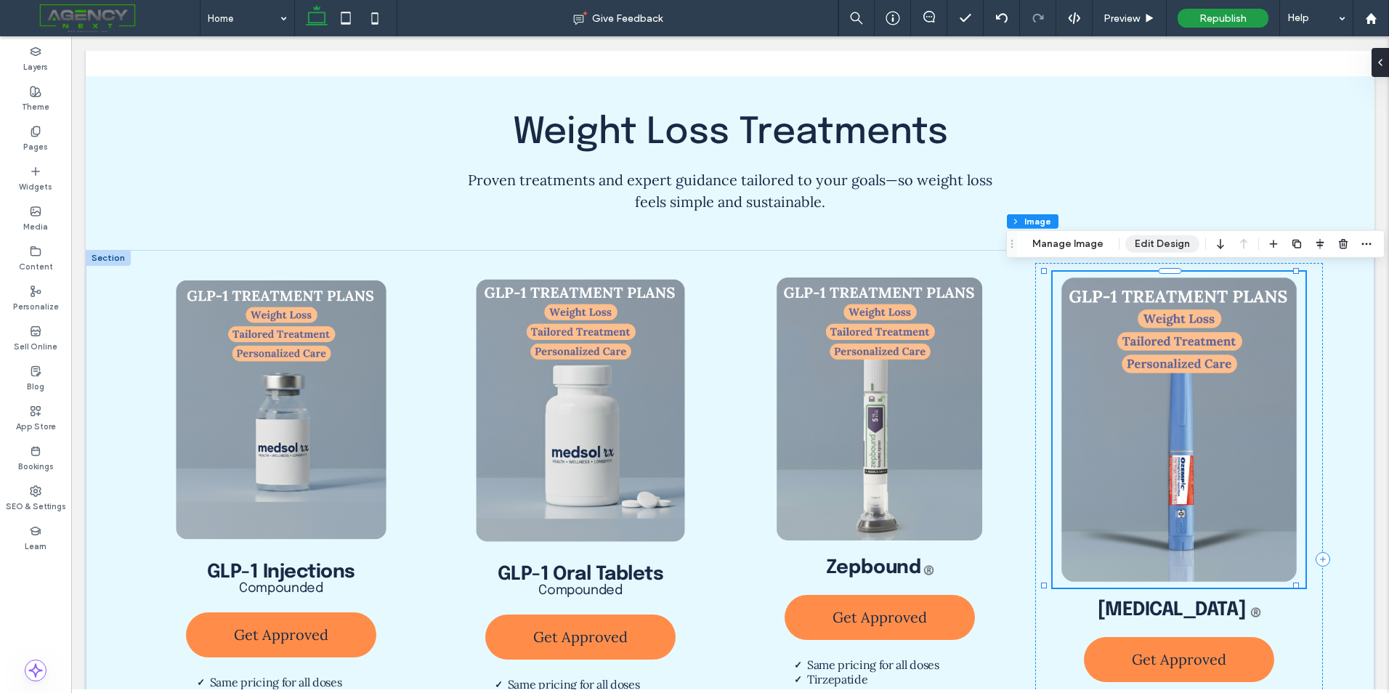
click at [1170, 244] on button "Edit Design" at bounding box center [1162, 243] width 74 height 17
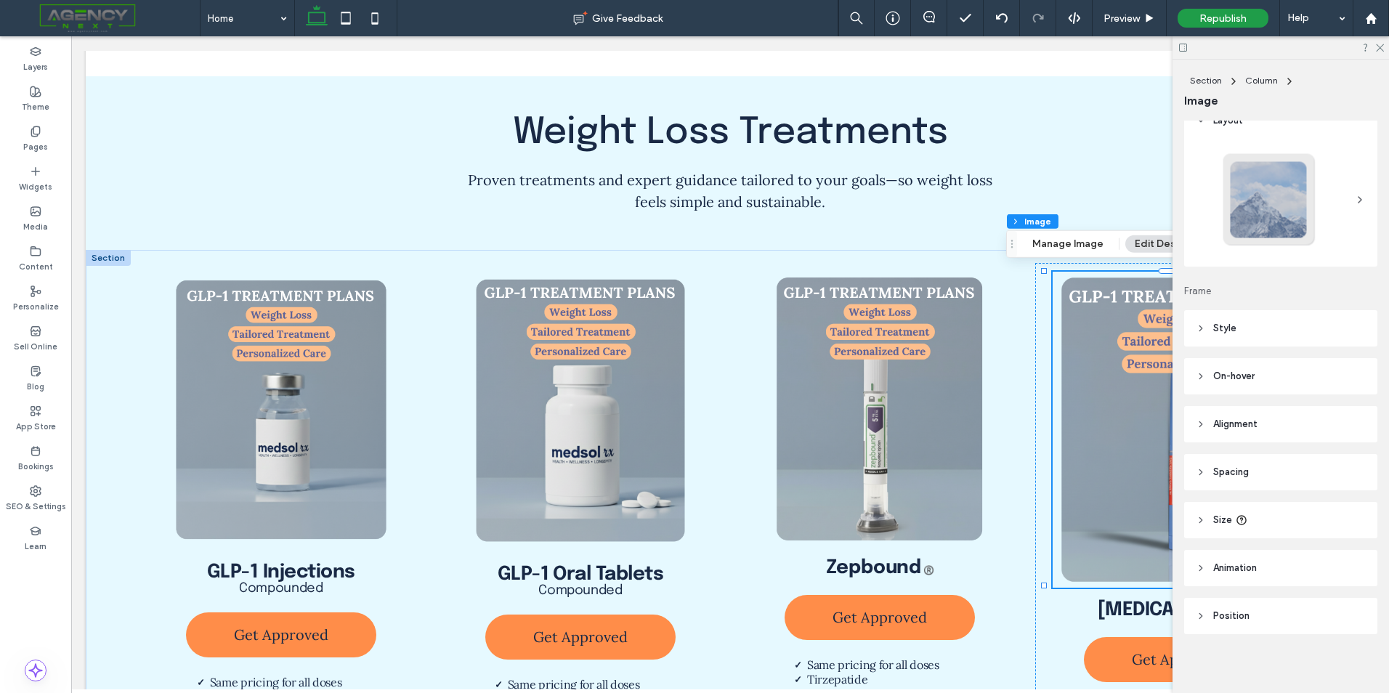
scroll to position [23, 0]
click at [1257, 558] on span "Animation" at bounding box center [1235, 563] width 44 height 15
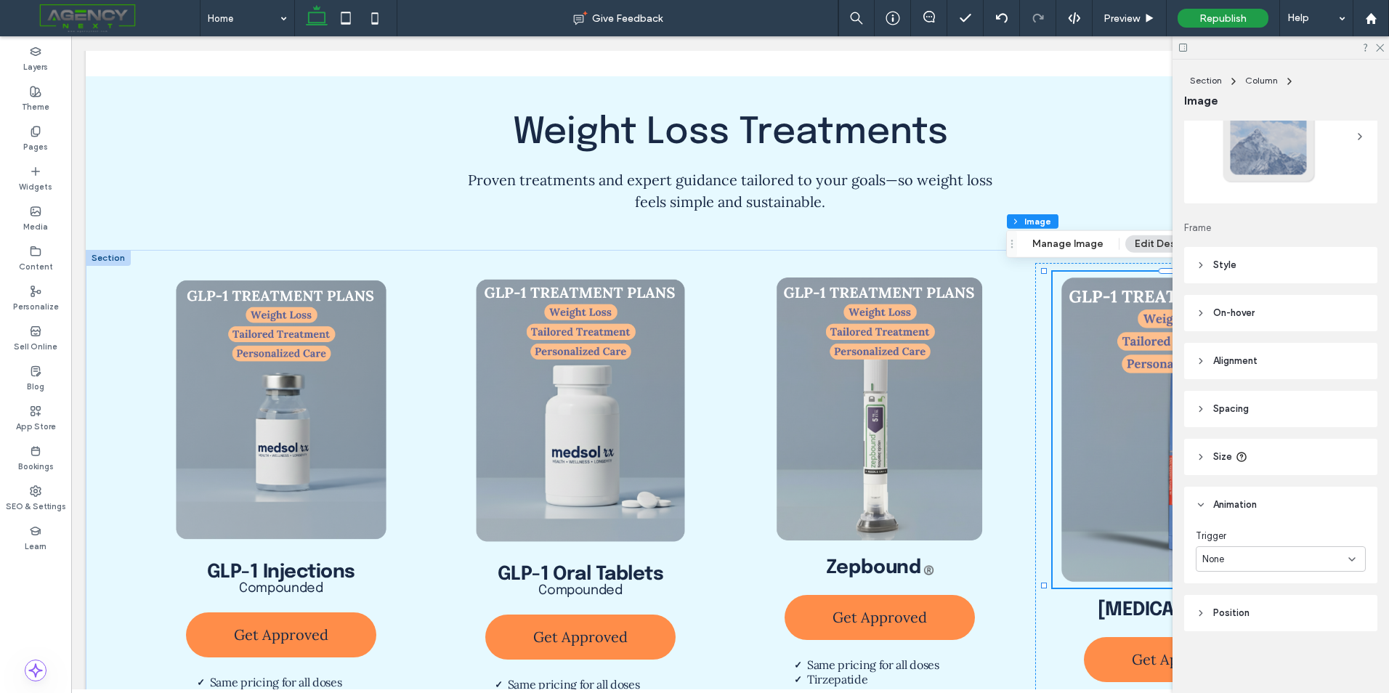
scroll to position [84, 0]
click at [1282, 461] on header "Size" at bounding box center [1280, 455] width 193 height 36
click at [1329, 536] on input "****" at bounding box center [1329, 534] width 29 height 25
type input "**"
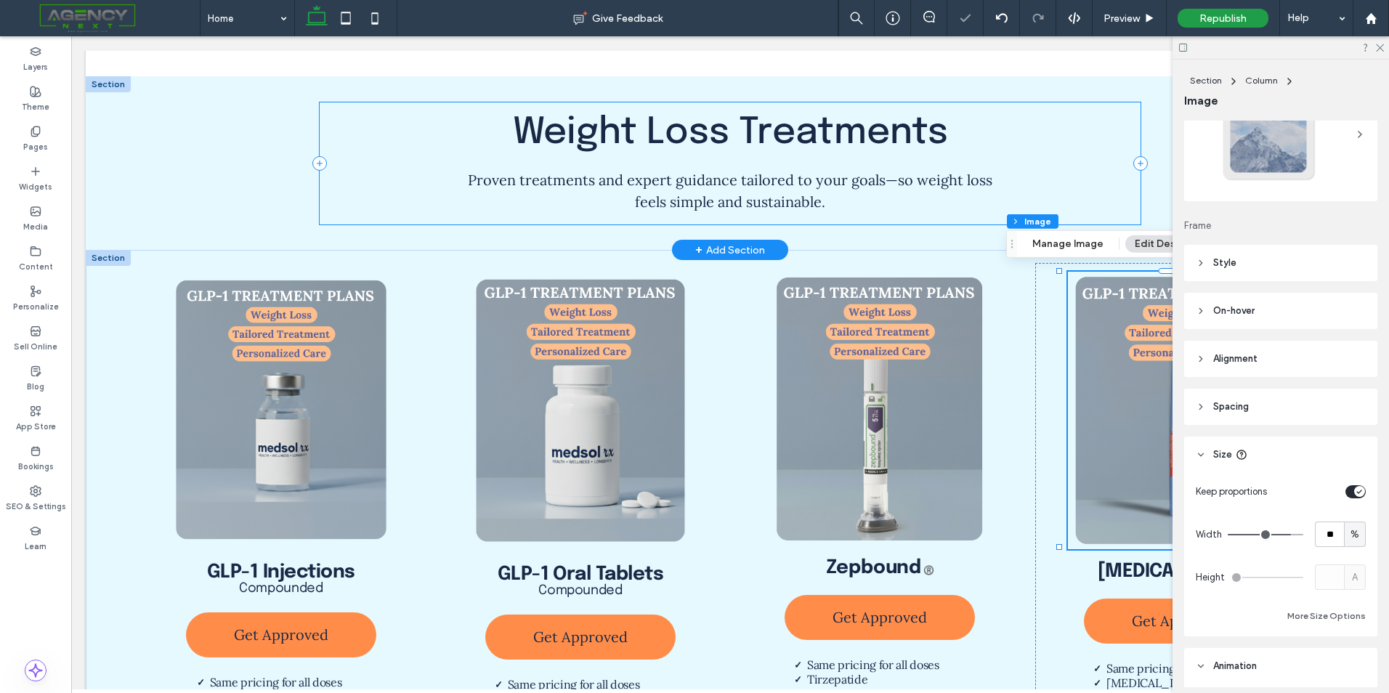
click at [1088, 180] on div "Weight Loss Treatments Proven treatments and expert guidance tailored to your g…" at bounding box center [730, 163] width 820 height 122
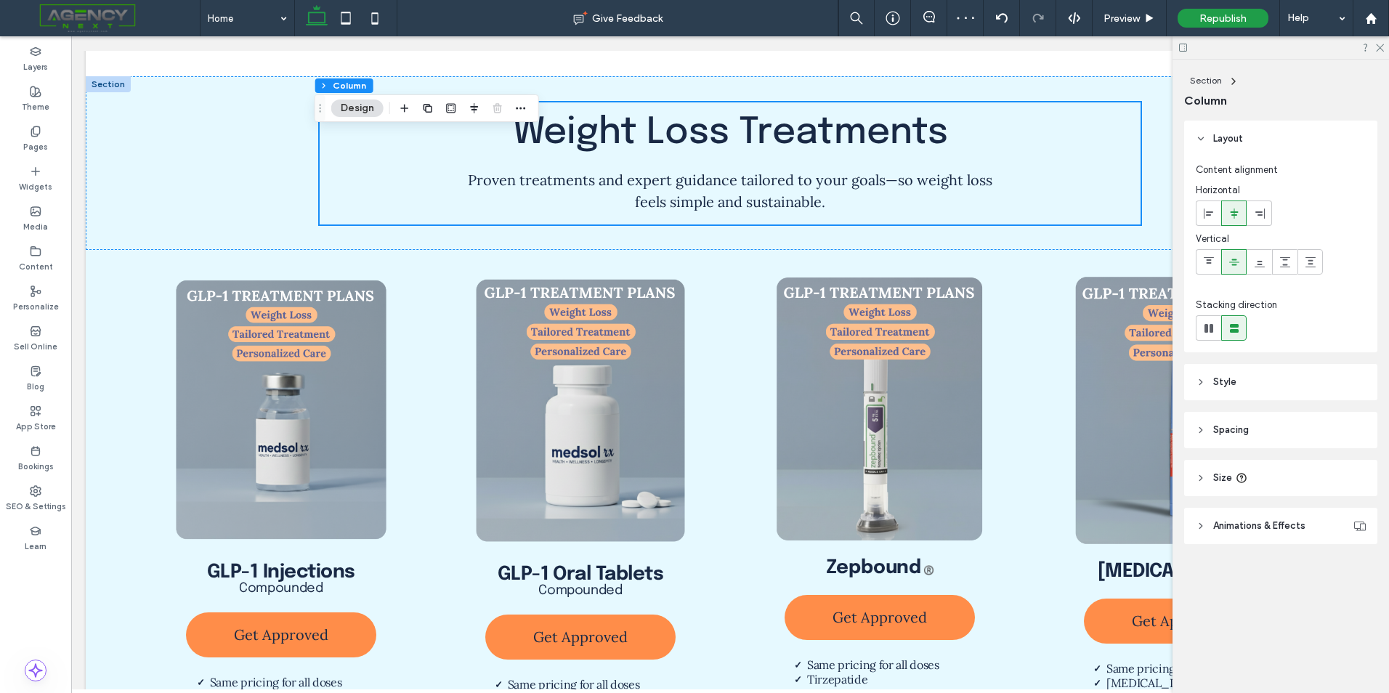
click at [1385, 45] on div at bounding box center [1281, 47] width 217 height 23
click at [1375, 46] on icon at bounding box center [1379, 46] width 9 height 9
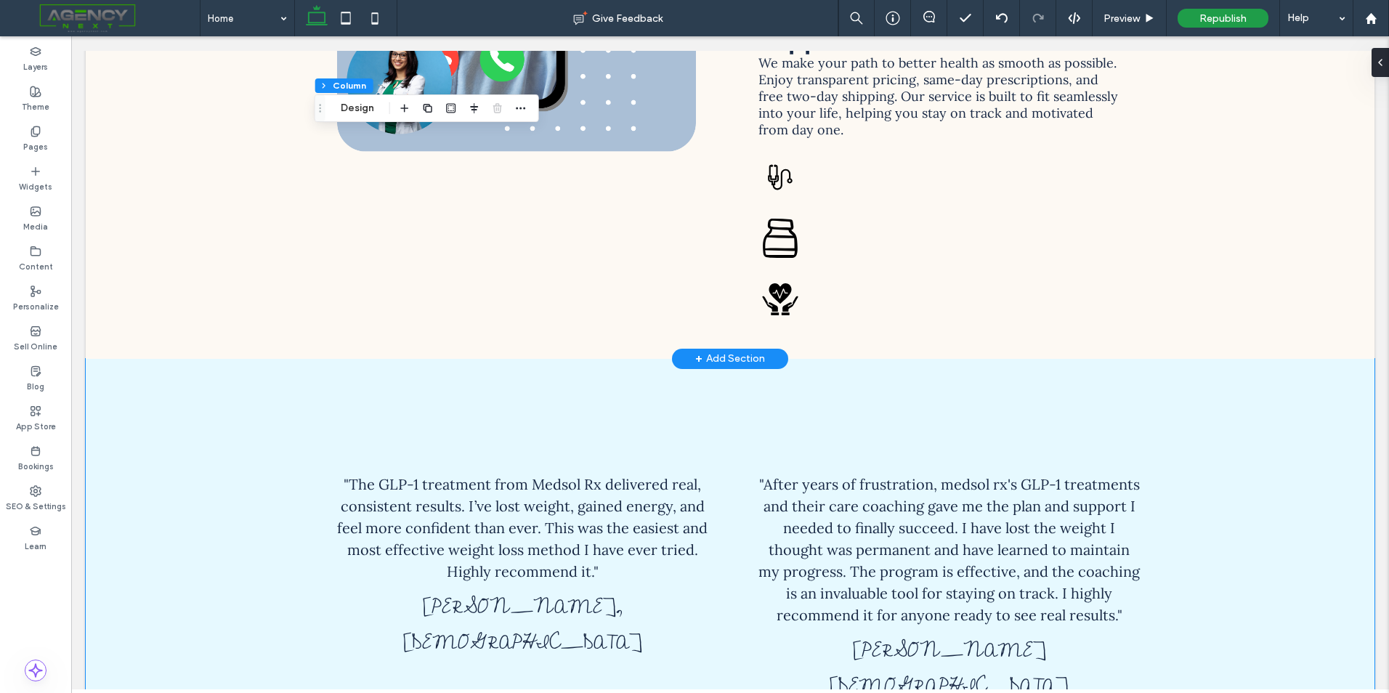
scroll to position [5077, 0]
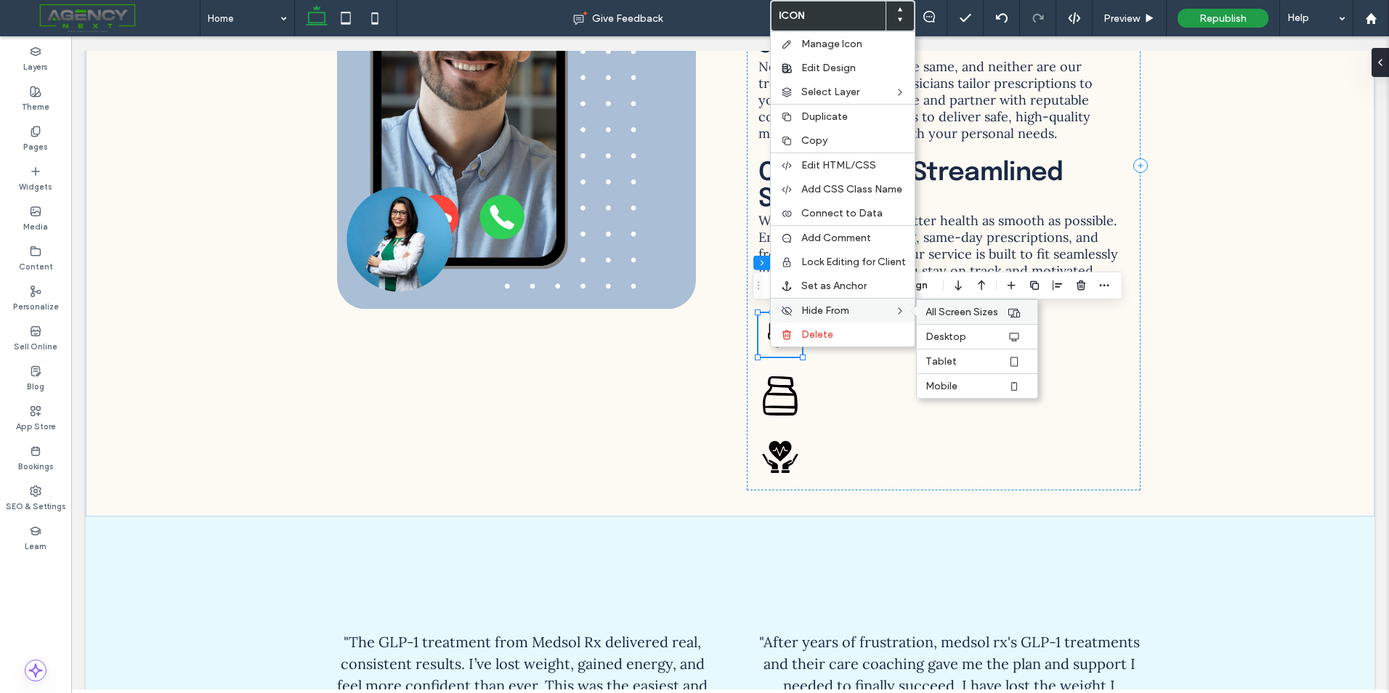
click at [973, 312] on span "All Screen Sizes" at bounding box center [962, 312] width 73 height 12
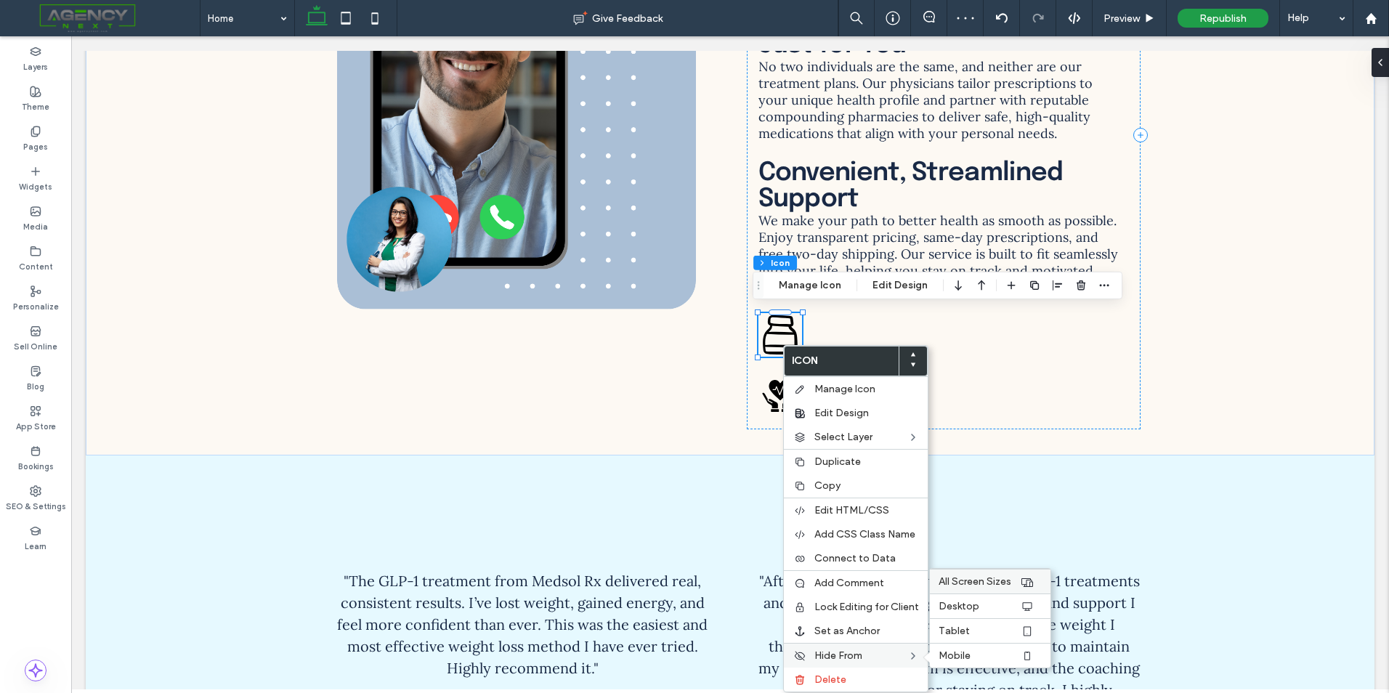
click at [1009, 586] on span "All Screen Sizes" at bounding box center [975, 581] width 73 height 12
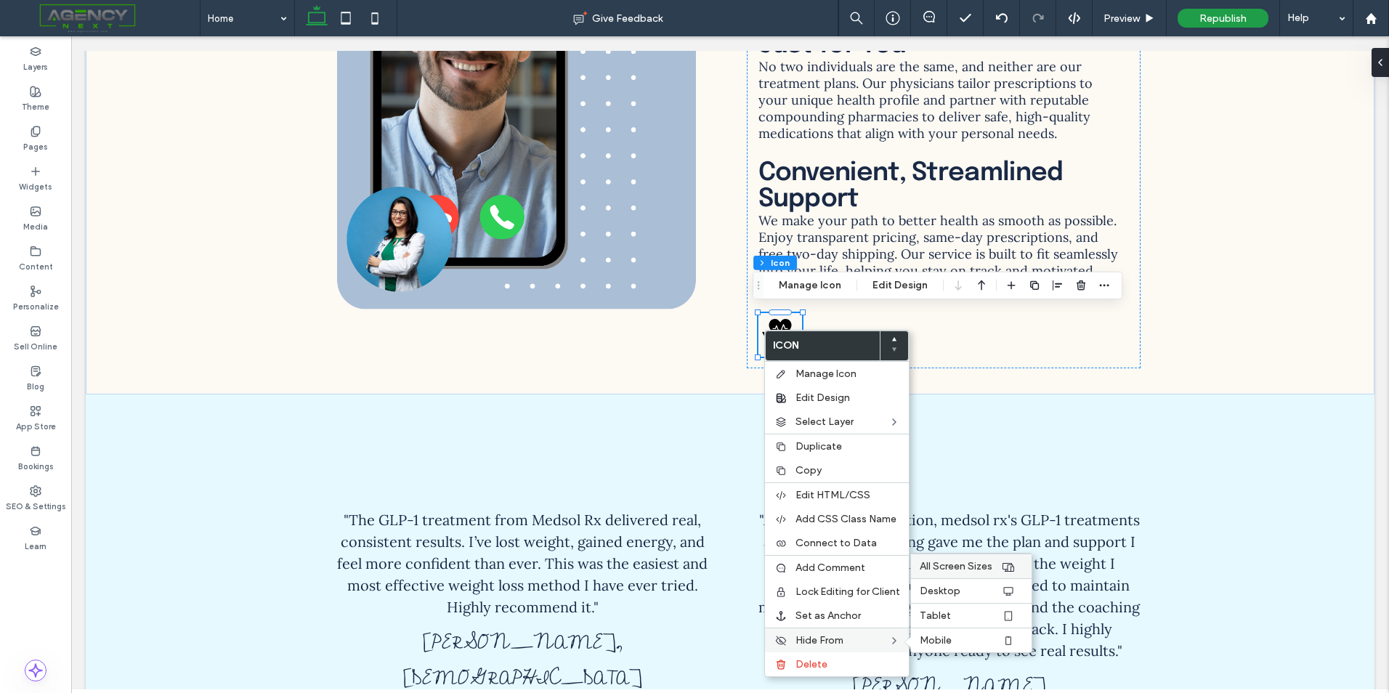
click at [947, 565] on span "All Screen Sizes" at bounding box center [956, 566] width 73 height 12
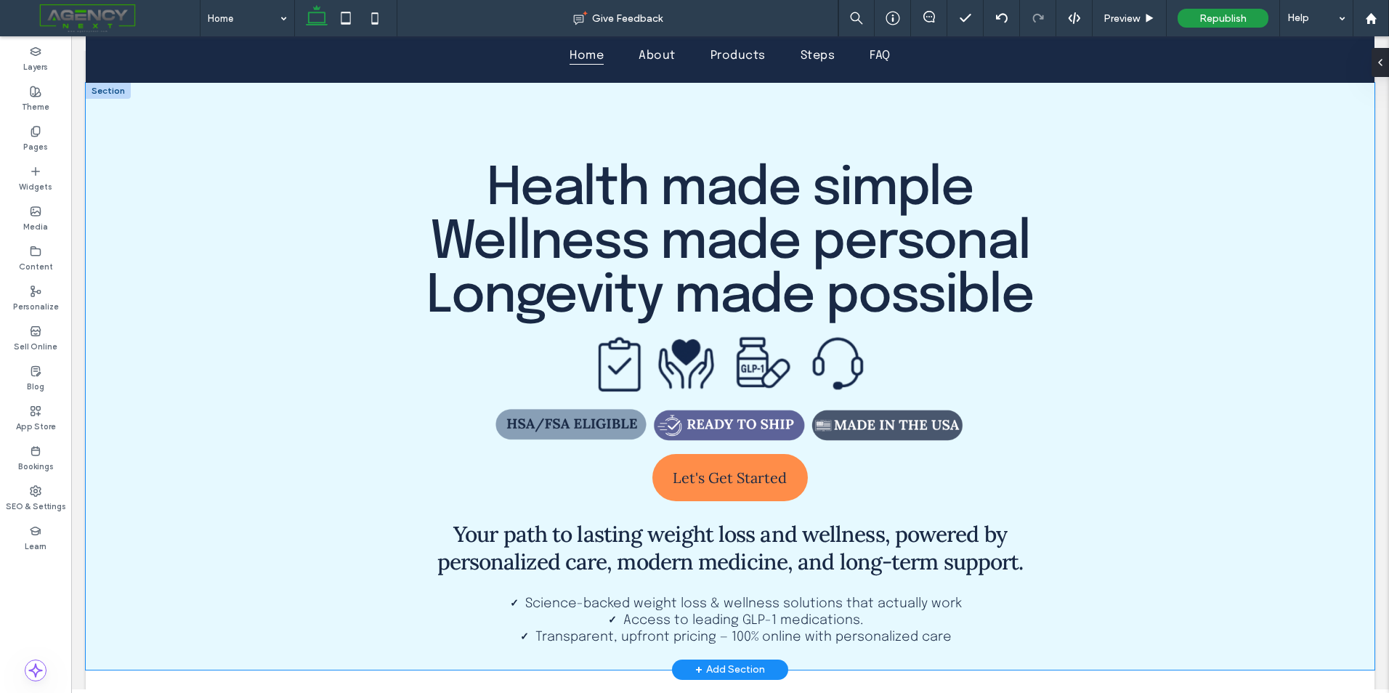
scroll to position [0, 0]
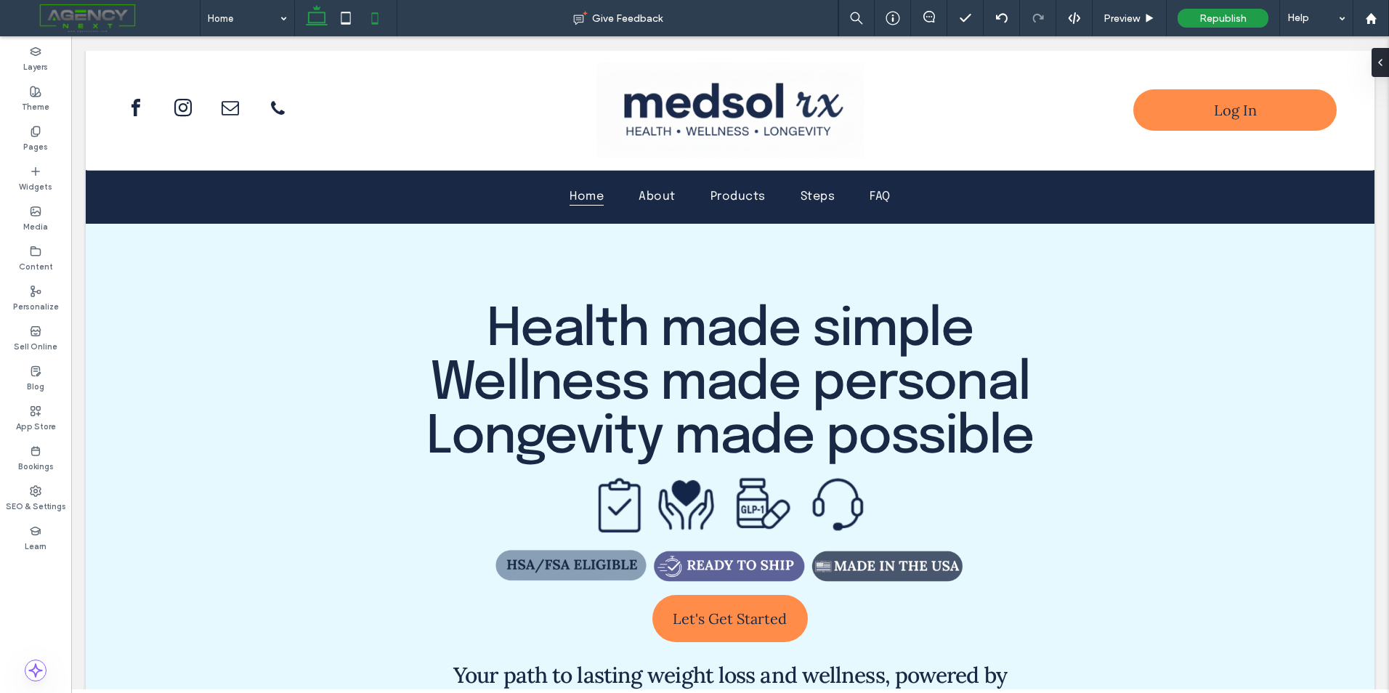
click at [374, 30] on icon at bounding box center [374, 18] width 29 height 29
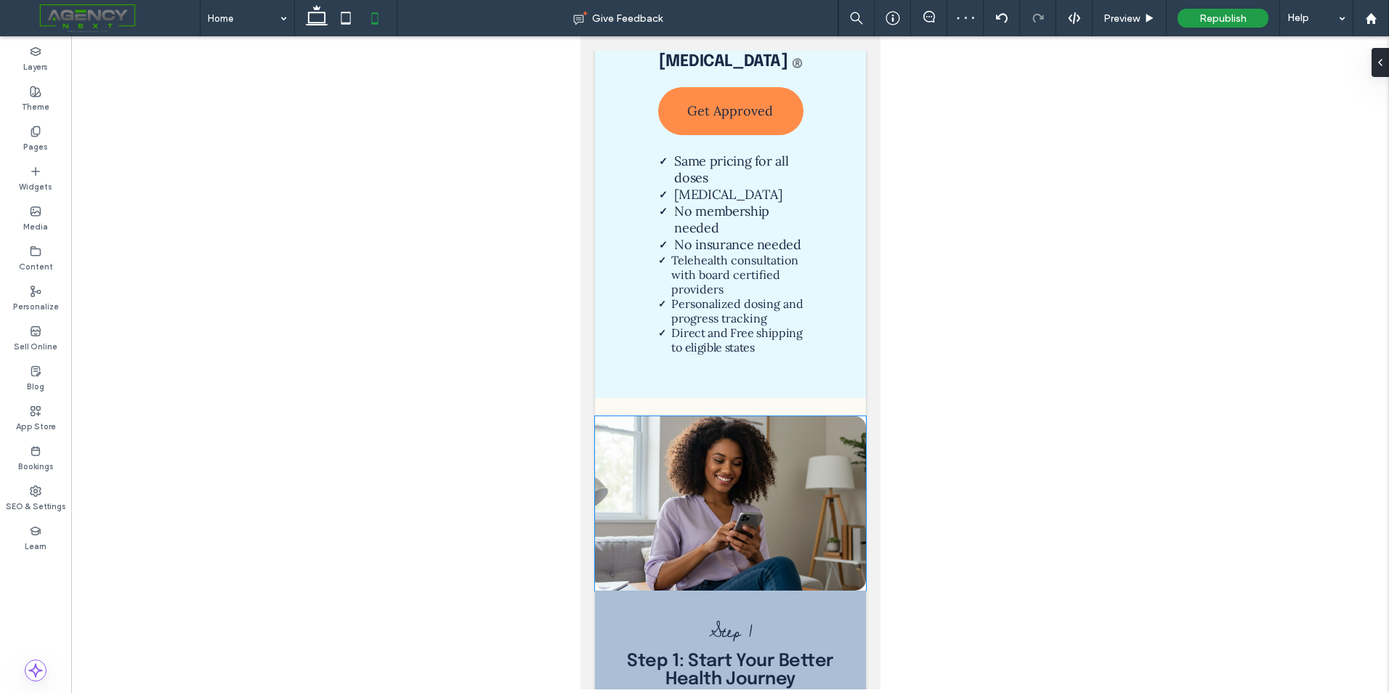
scroll to position [2381, 0]
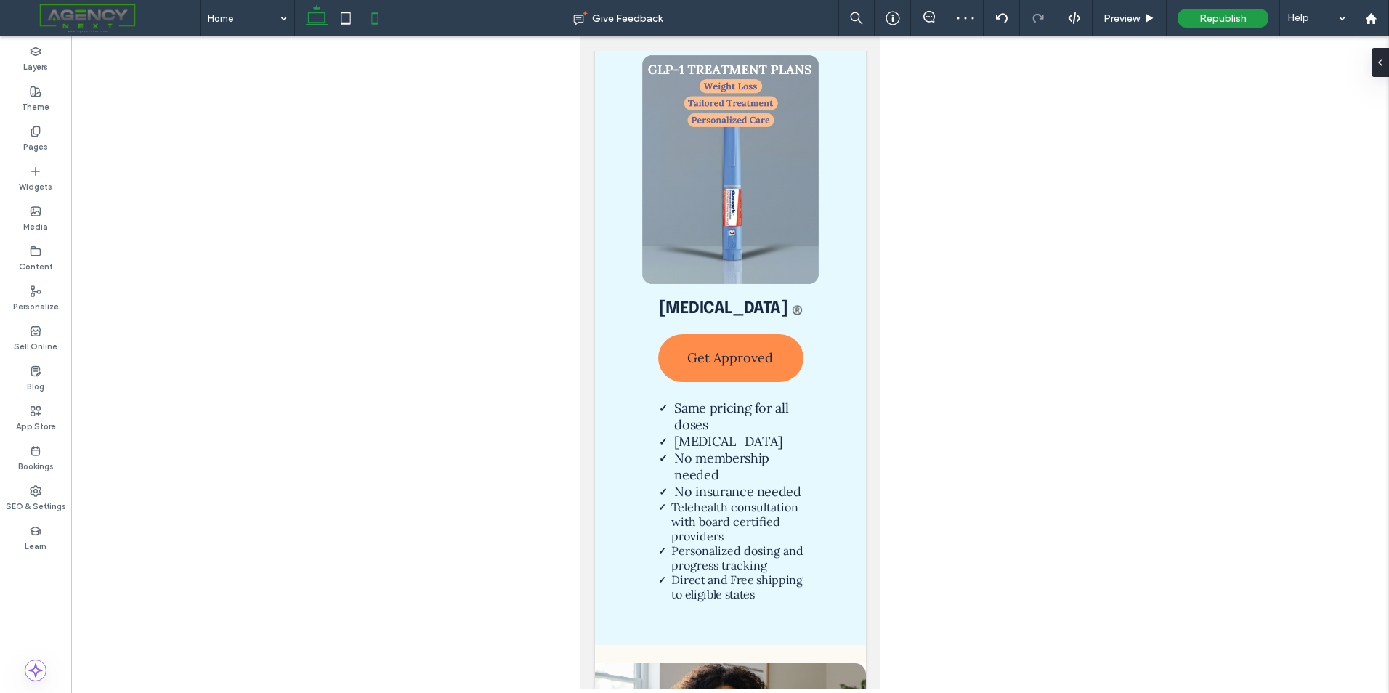
click at [322, 15] on icon at bounding box center [316, 18] width 29 height 29
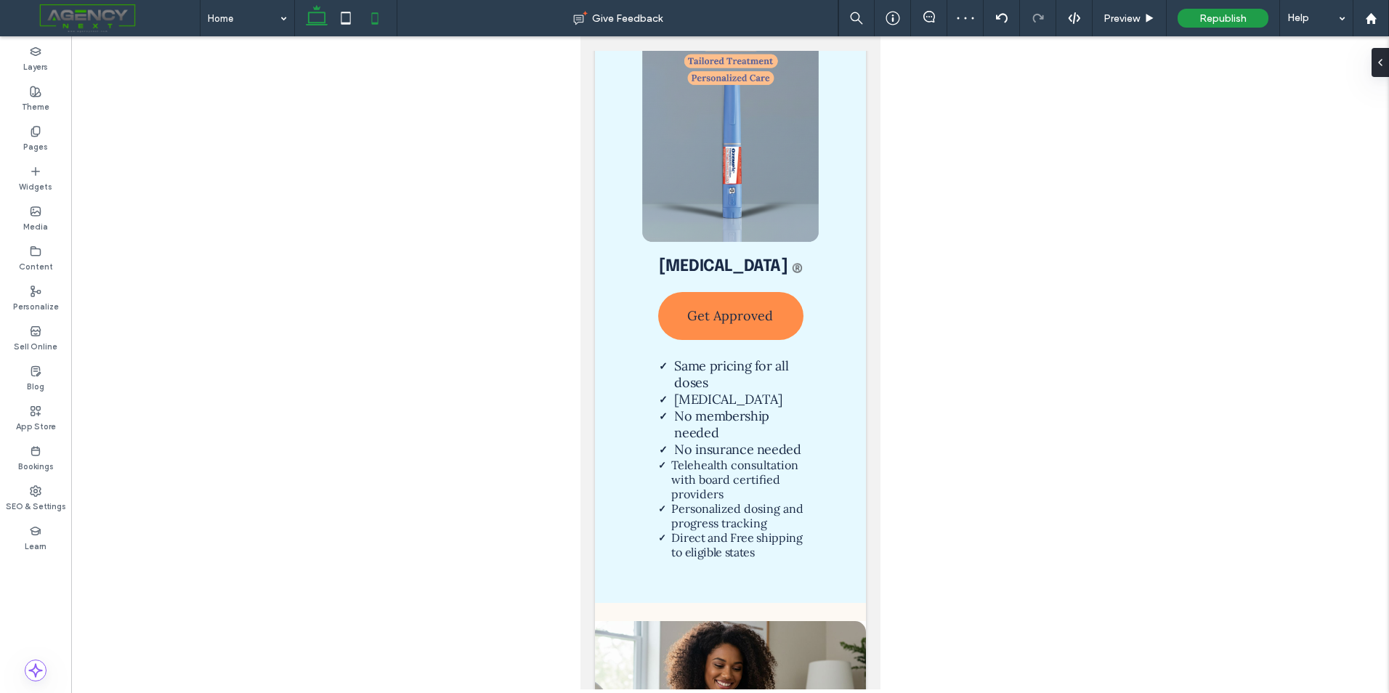
scroll to position [1625, 0]
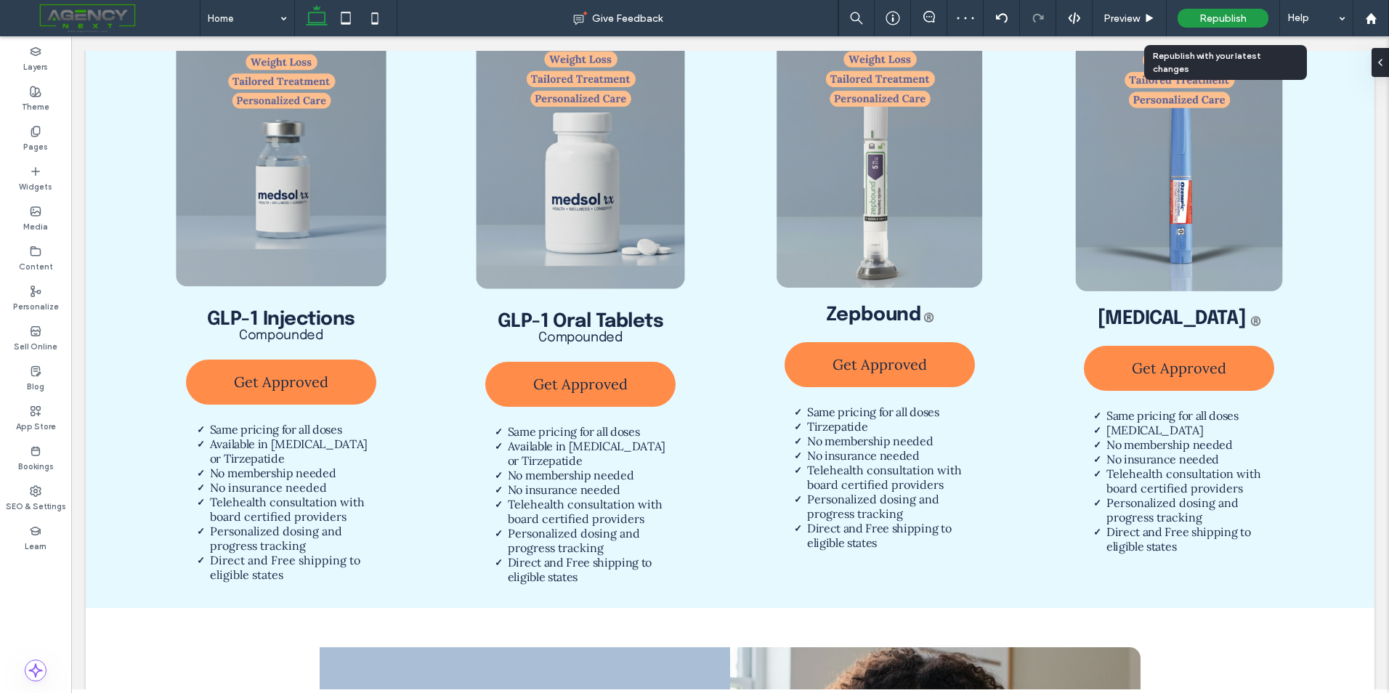
click at [1253, 22] on div "Republish" at bounding box center [1223, 18] width 91 height 19
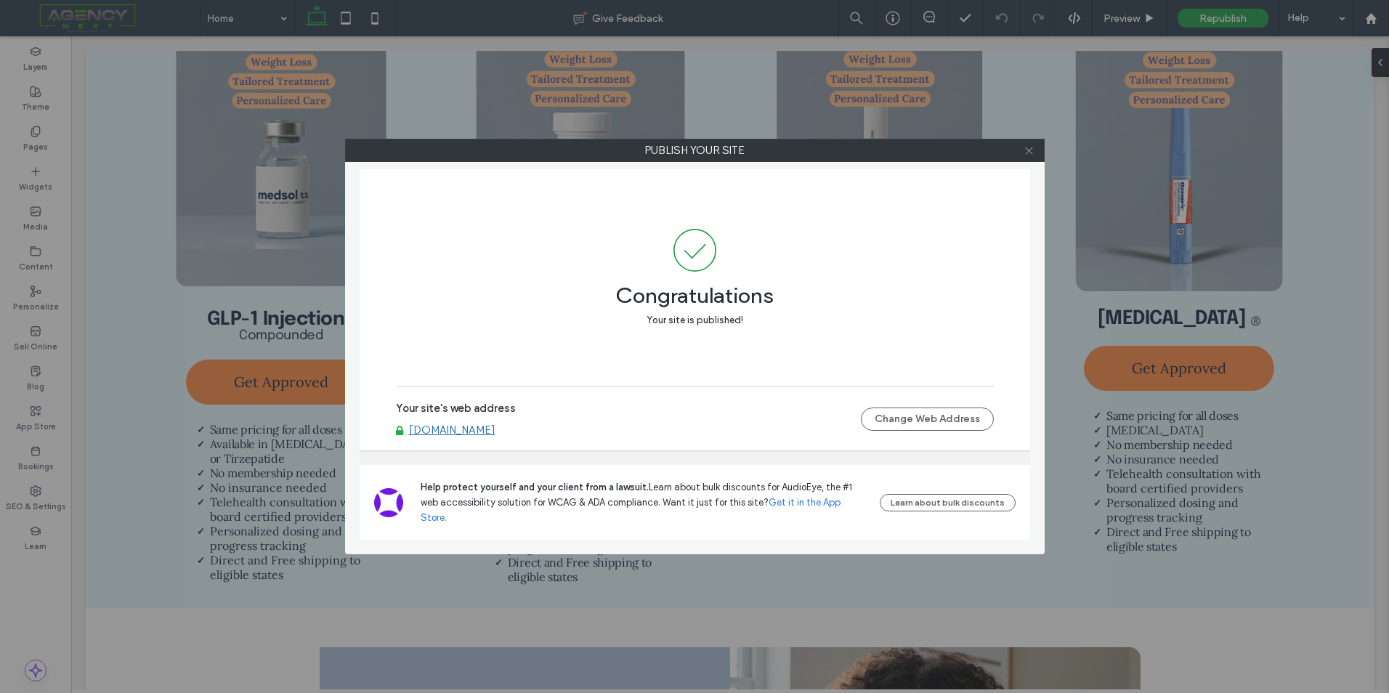
click at [1030, 158] on span at bounding box center [1029, 150] width 11 height 22
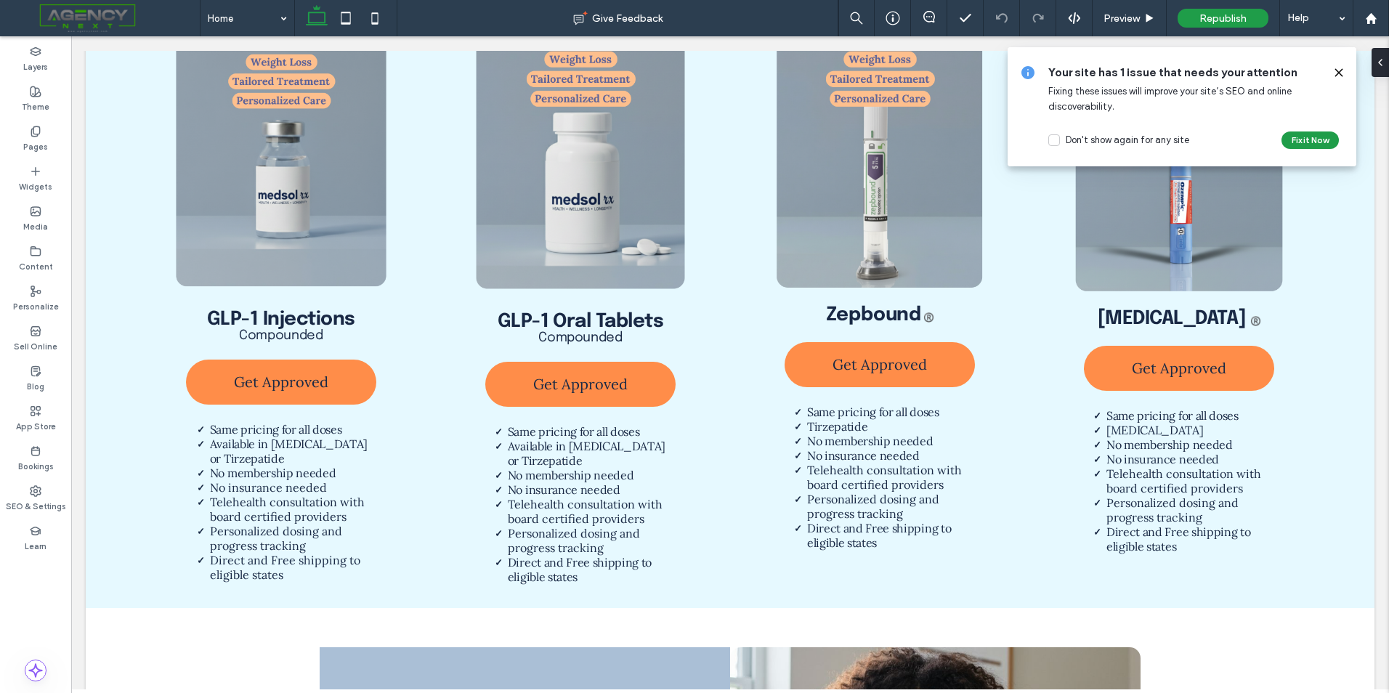
click at [1338, 74] on use at bounding box center [1338, 72] width 7 height 7
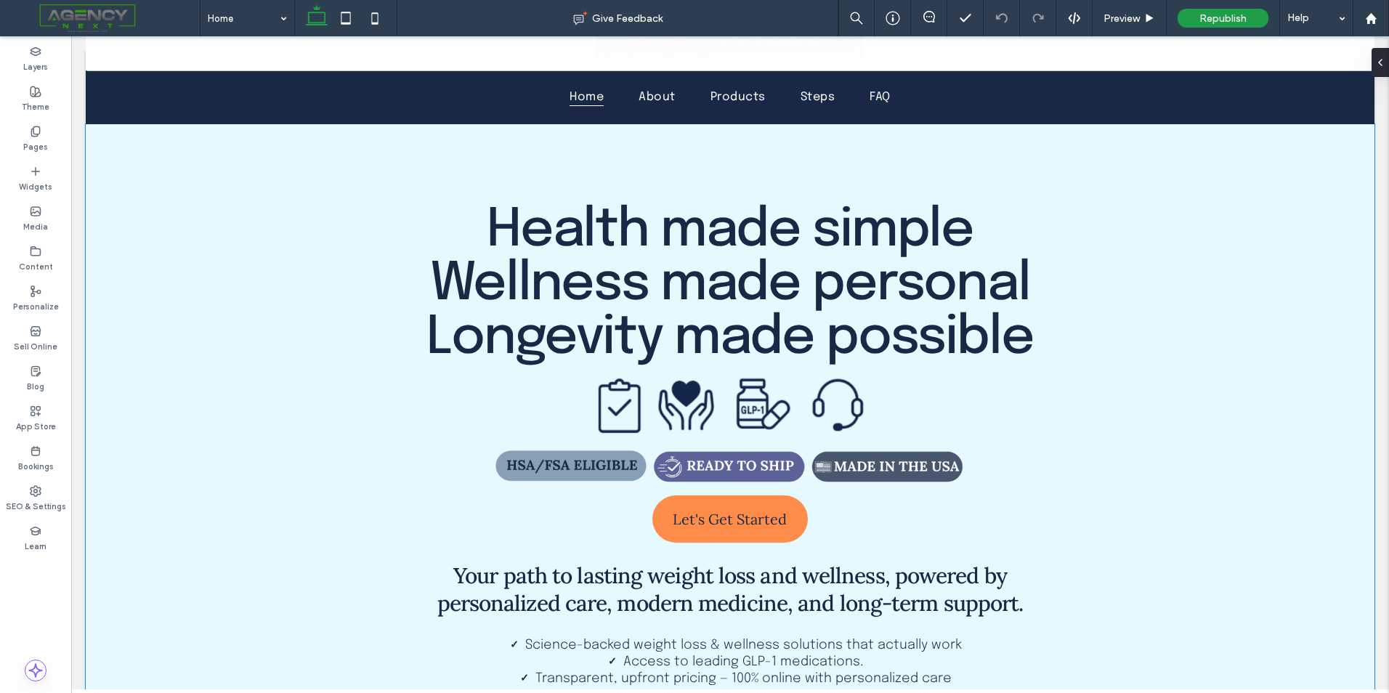
scroll to position [0, 0]
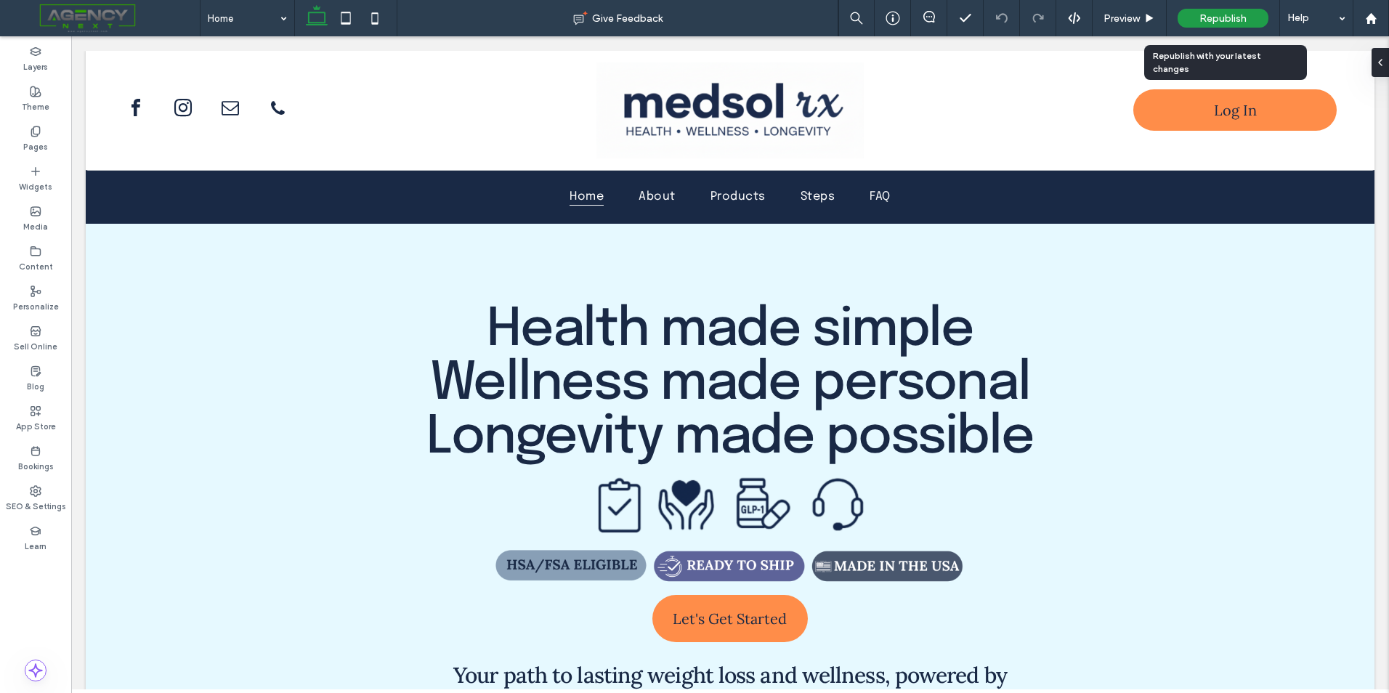
click at [1221, 18] on span "Republish" at bounding box center [1222, 18] width 47 height 12
